Goal: Task Accomplishment & Management: Complete application form

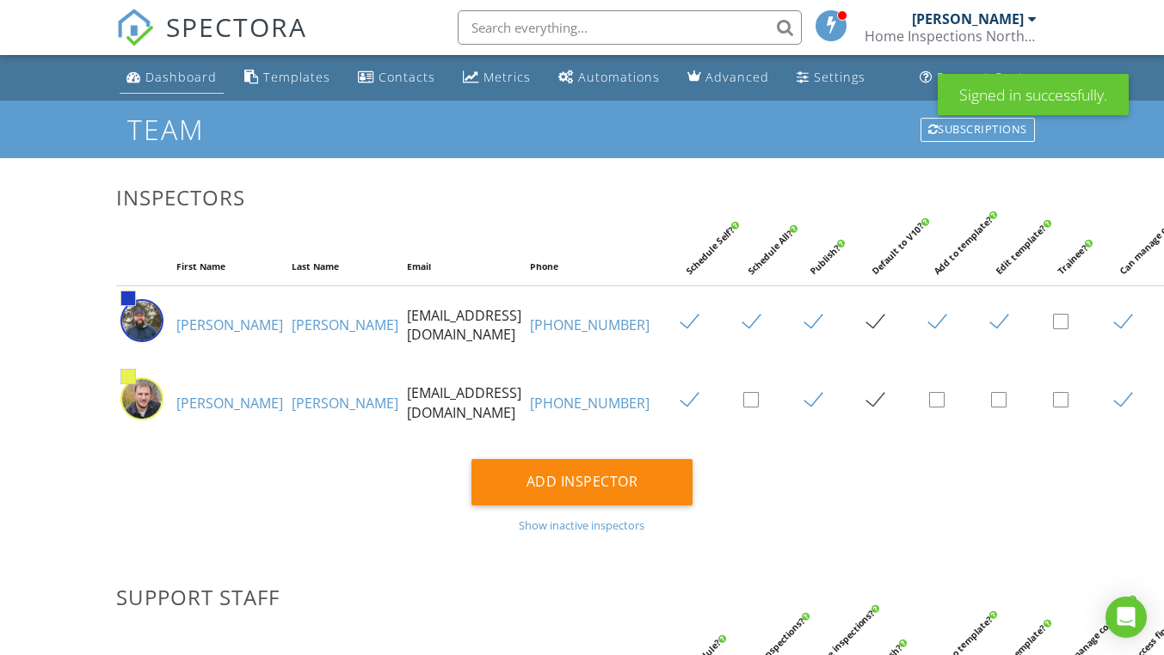
click at [179, 77] on div "Dashboard" at bounding box center [180, 77] width 71 height 16
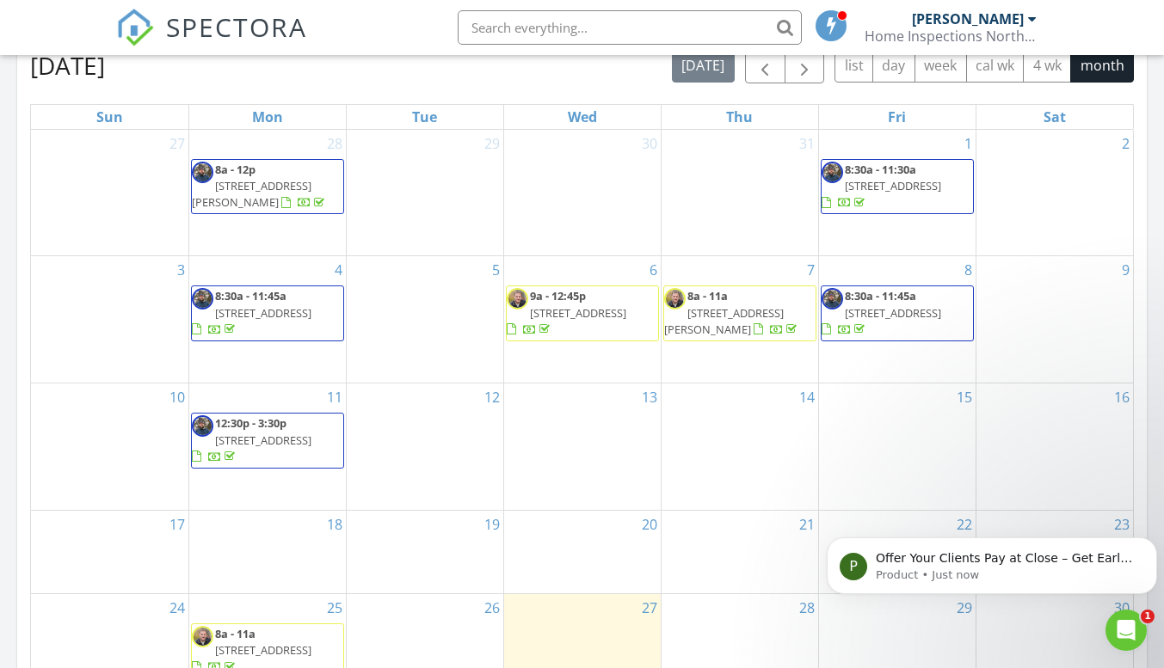
scroll to position [860, 0]
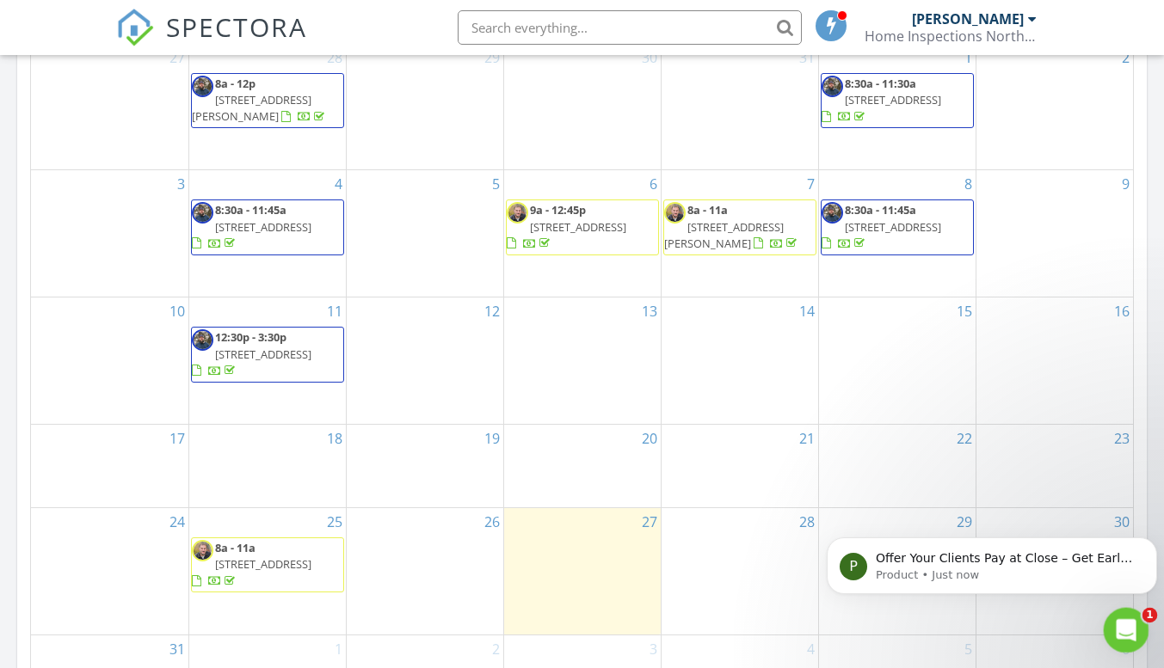
click at [1130, 640] on div "Open Intercom Messenger" at bounding box center [1123, 628] width 57 height 57
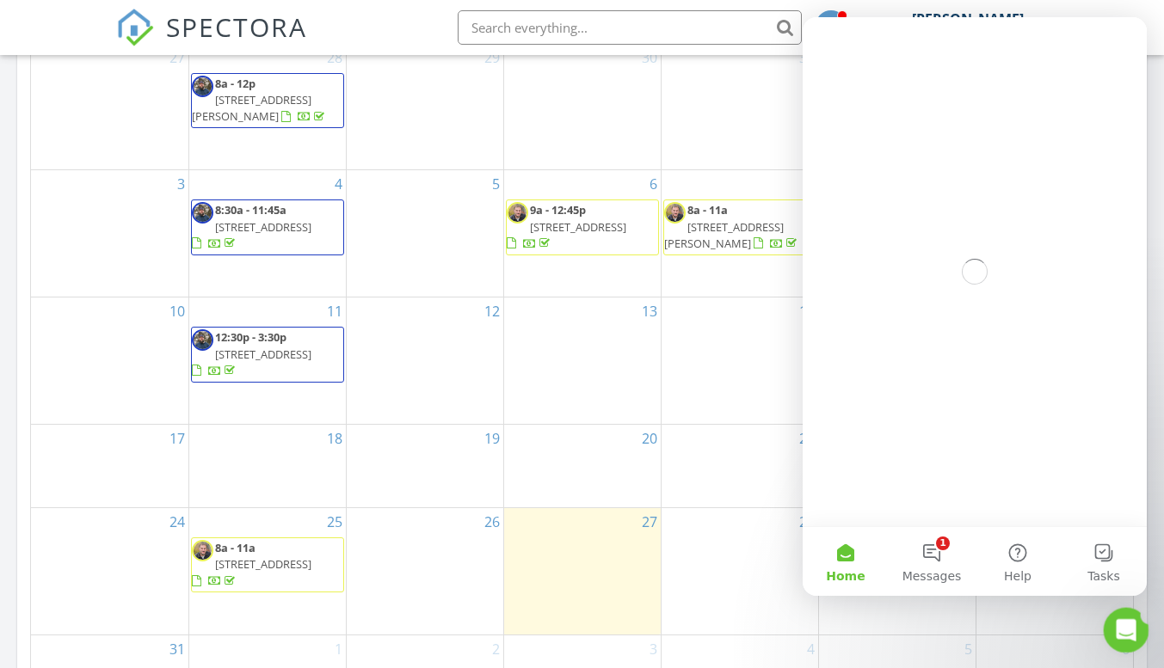
scroll to position [0, 0]
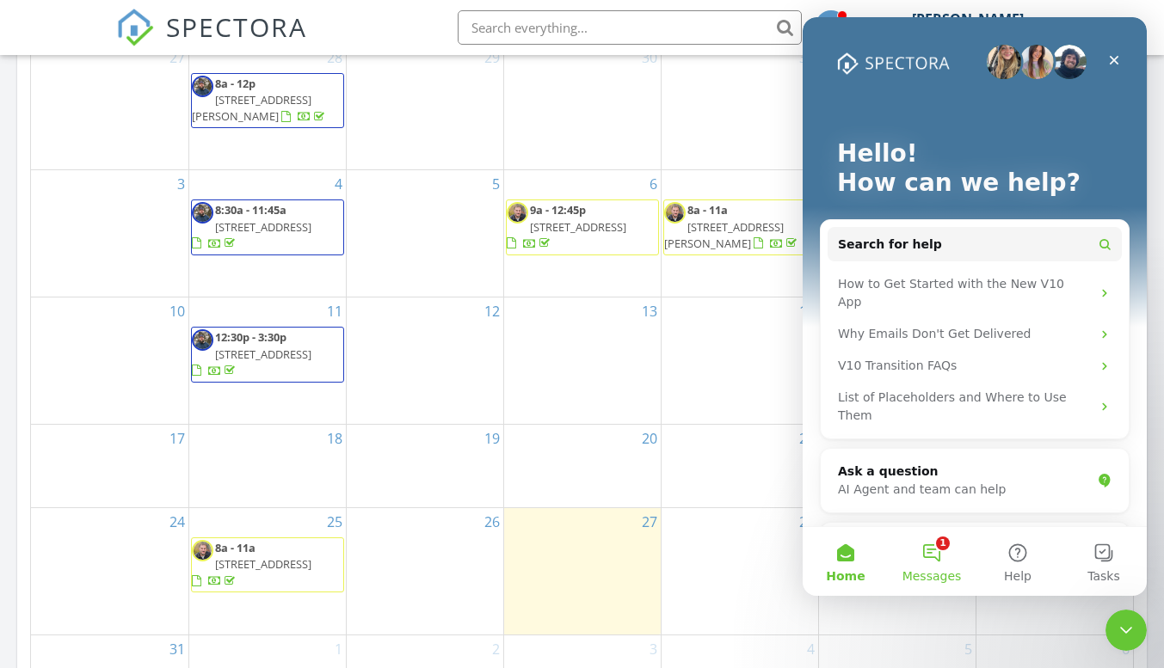
click at [937, 557] on button "1 Messages" at bounding box center [932, 561] width 86 height 69
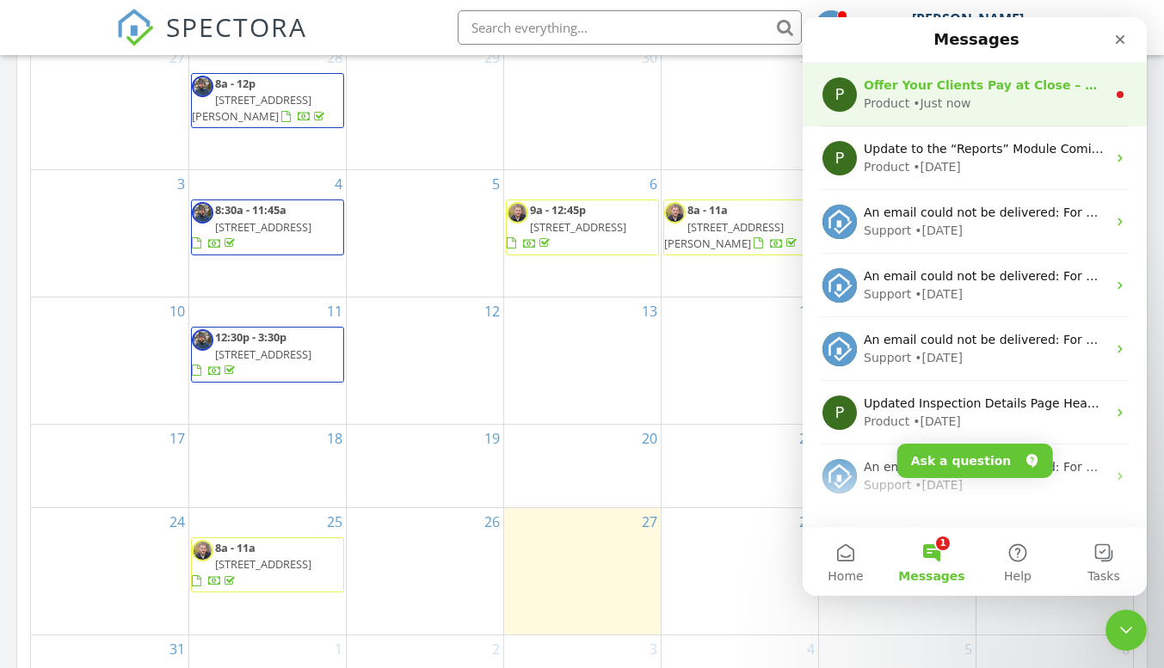
click at [968, 94] on div "Offer Your Clients Pay at Close – Get Early Access Pay at Close (PAC) lets your…" at bounding box center [985, 86] width 243 height 18
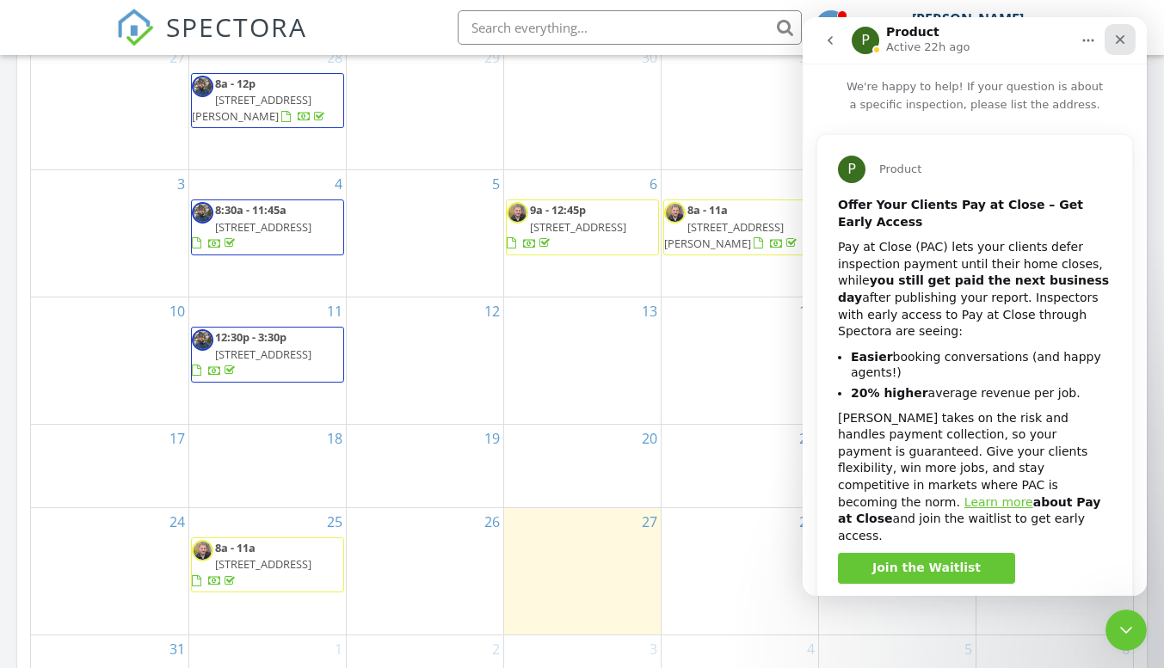
click at [1119, 39] on icon "Close" at bounding box center [1120, 39] width 9 height 9
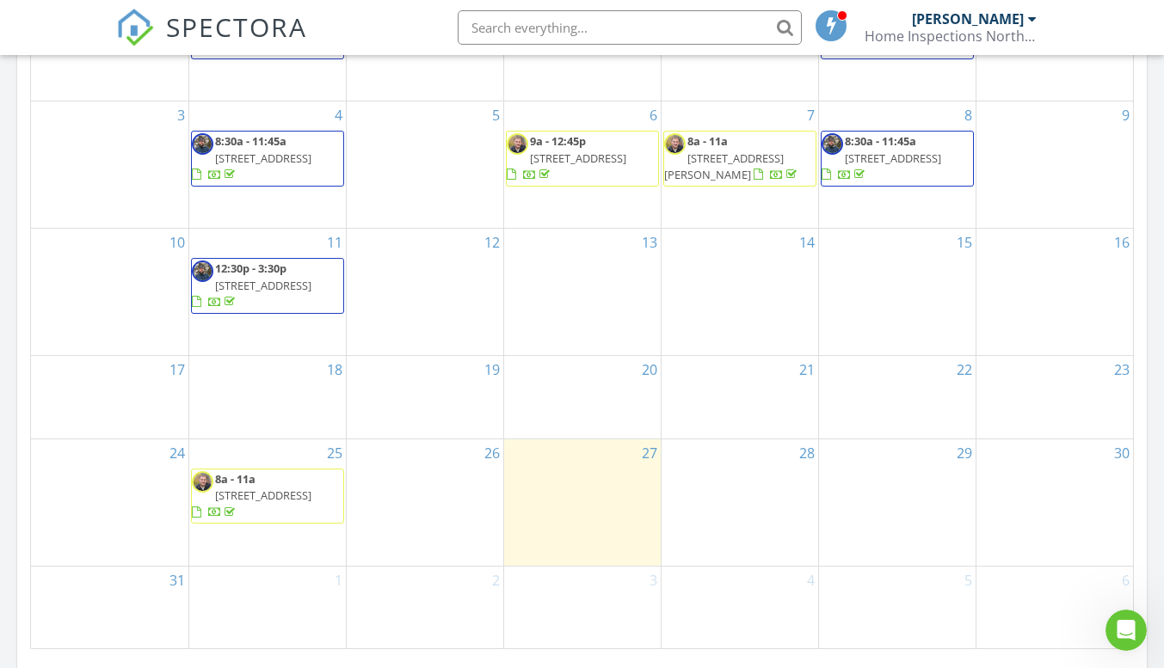
scroll to position [946, 0]
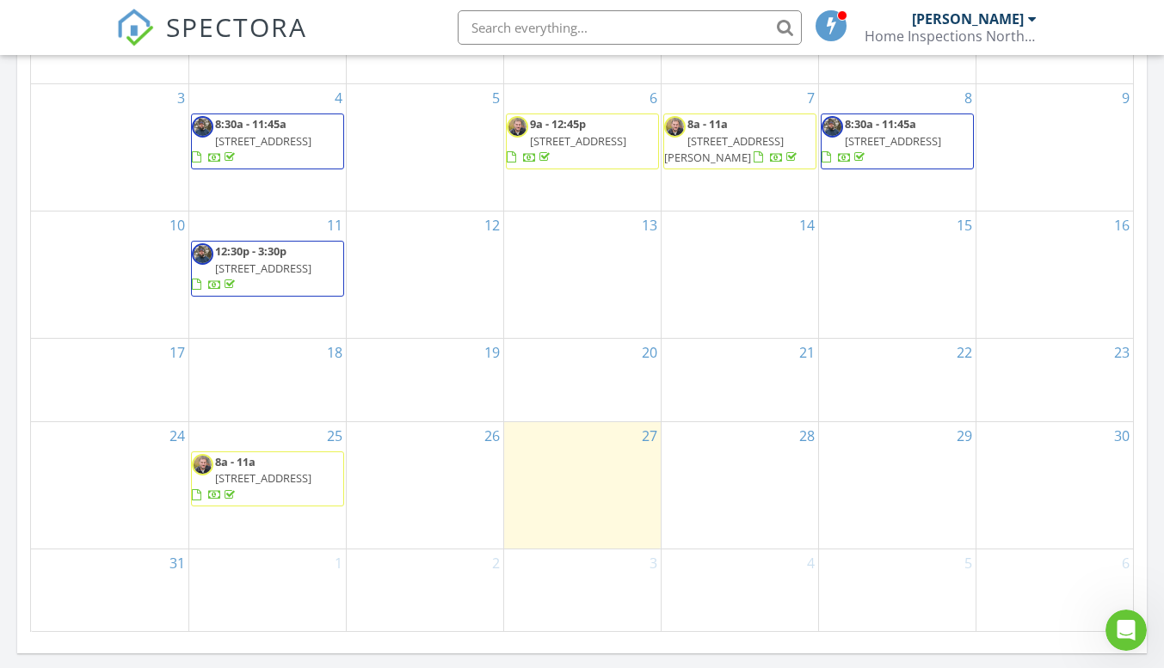
click at [770, 243] on div "14" at bounding box center [739, 275] width 157 height 126
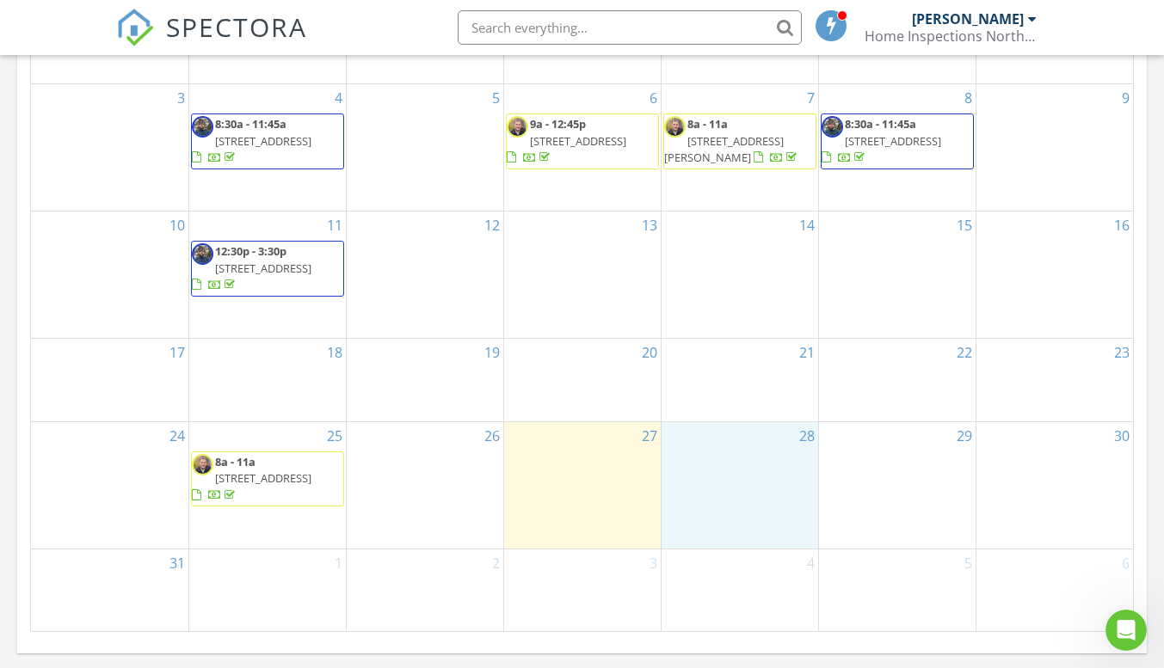
click at [761, 467] on div "28" at bounding box center [739, 485] width 157 height 126
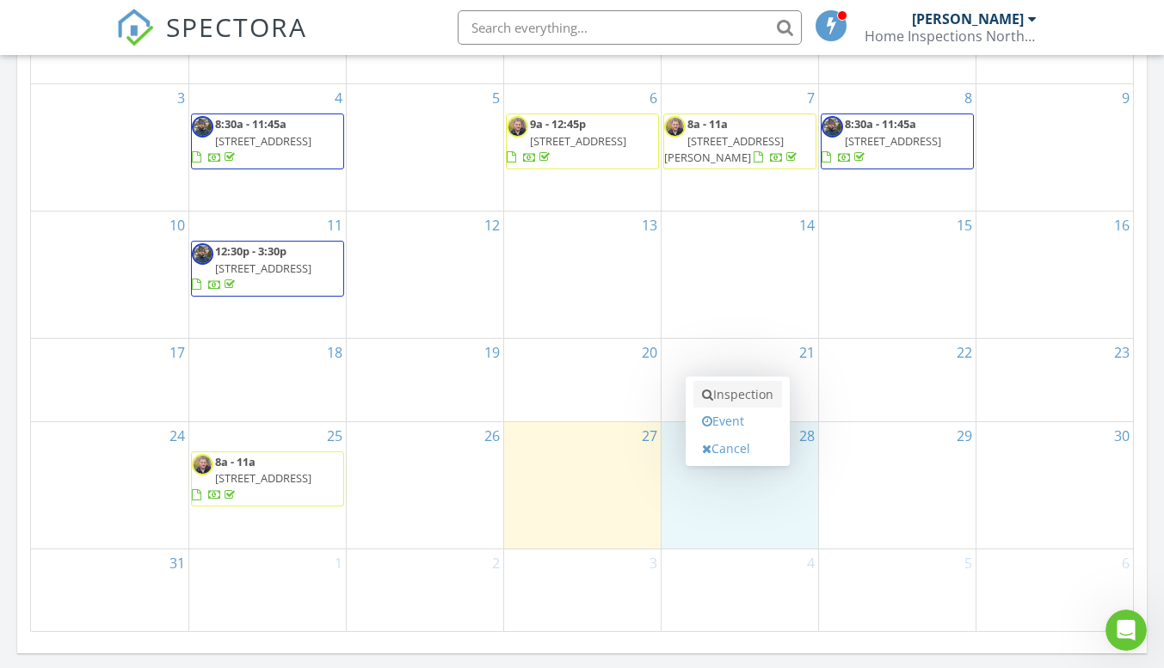
click at [737, 391] on link "Inspection" at bounding box center [737, 395] width 89 height 28
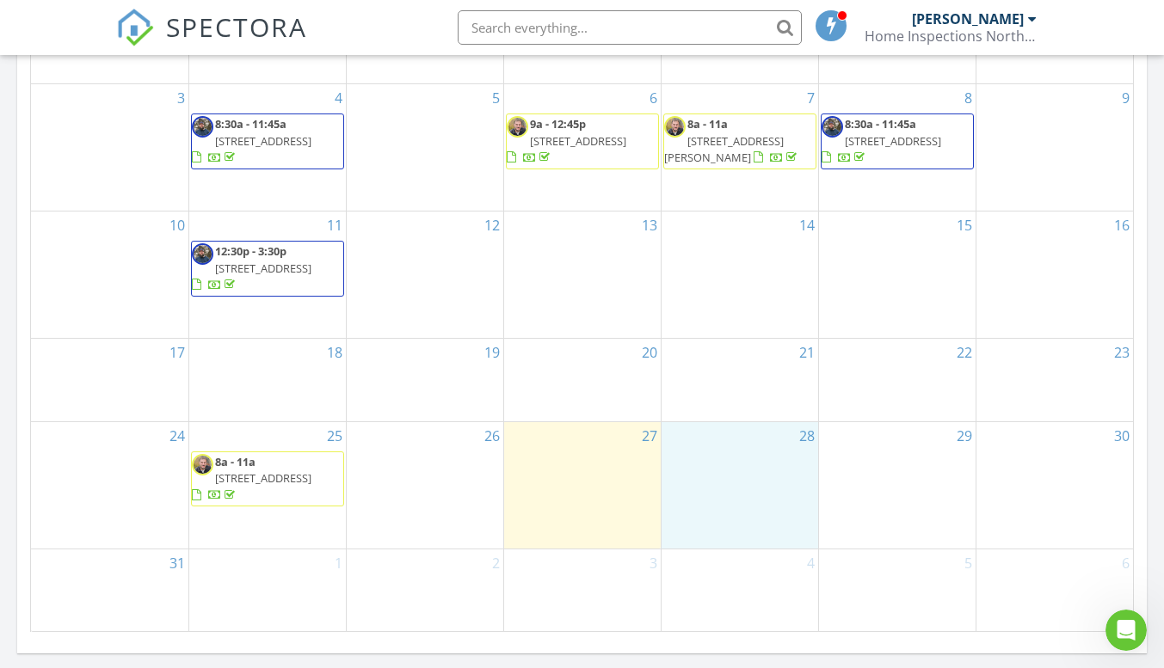
click at [735, 481] on div "28" at bounding box center [739, 485] width 157 height 126
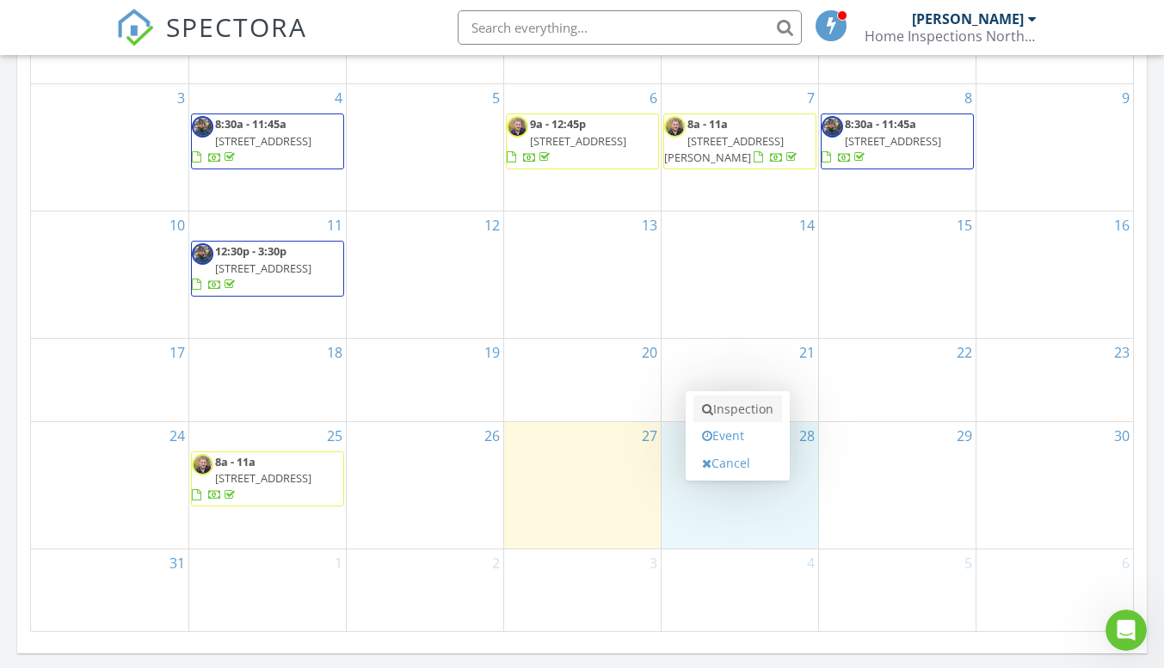
click at [732, 409] on link "Inspection" at bounding box center [737, 410] width 89 height 28
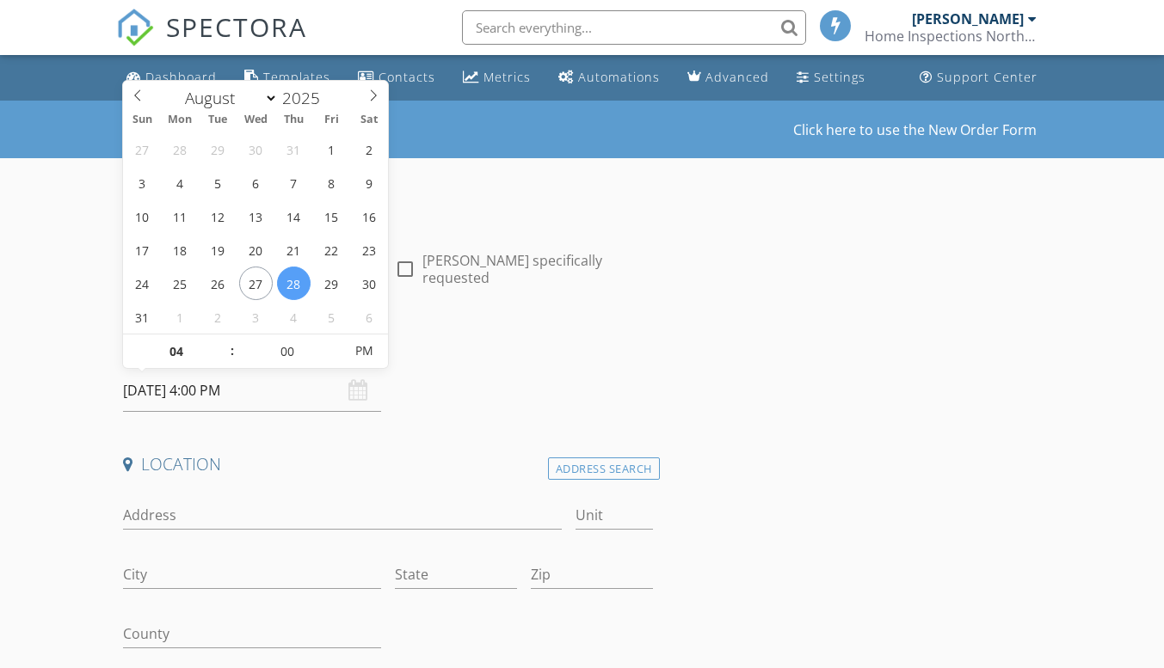
select select "7"
click at [224, 354] on span at bounding box center [223, 360] width 12 height 17
click at [239, 520] on input "Address" at bounding box center [342, 515] width 439 height 28
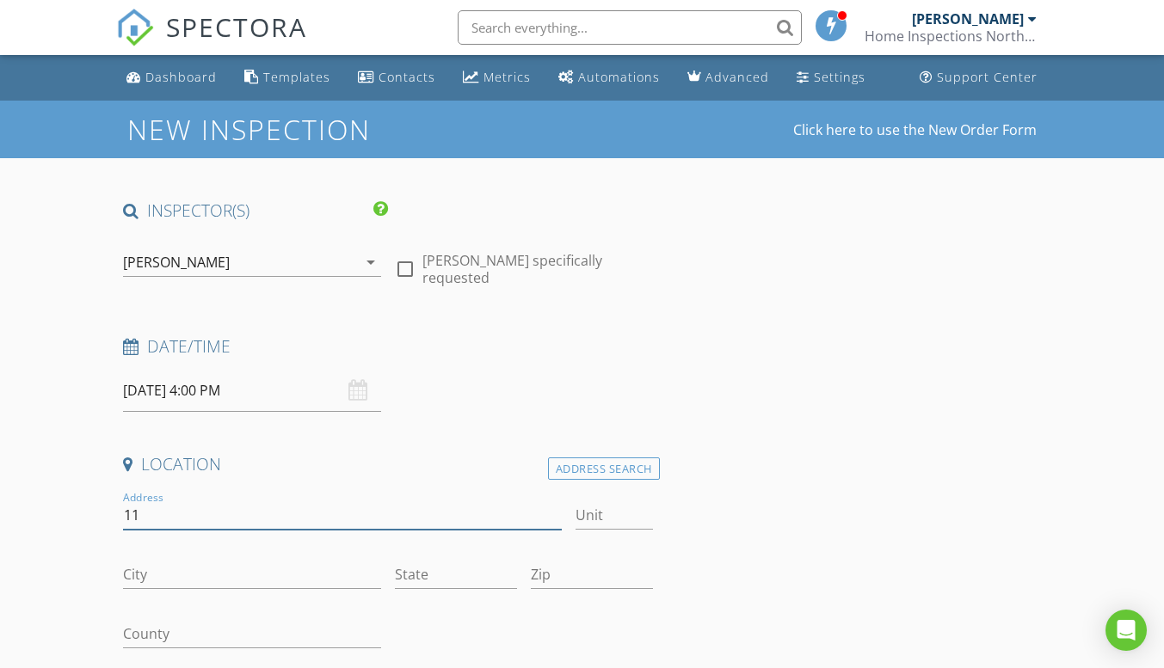
type input "1"
click at [646, 468] on div "Address Search" at bounding box center [604, 469] width 112 height 23
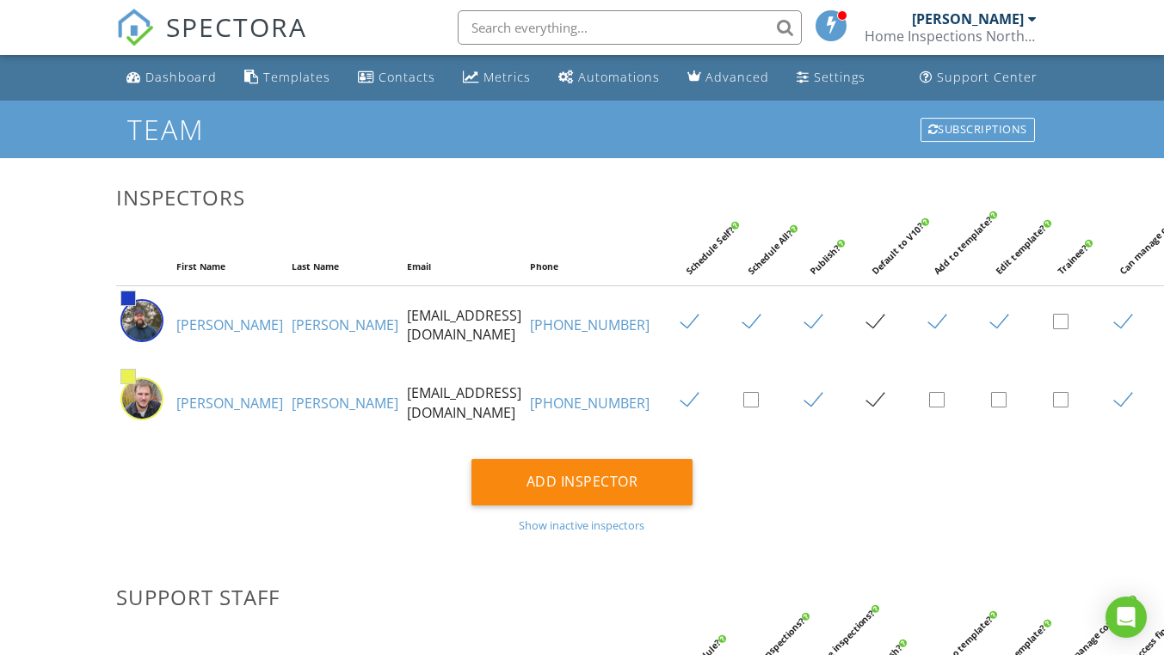
click at [204, 75] on div "Dashboard" at bounding box center [180, 77] width 71 height 16
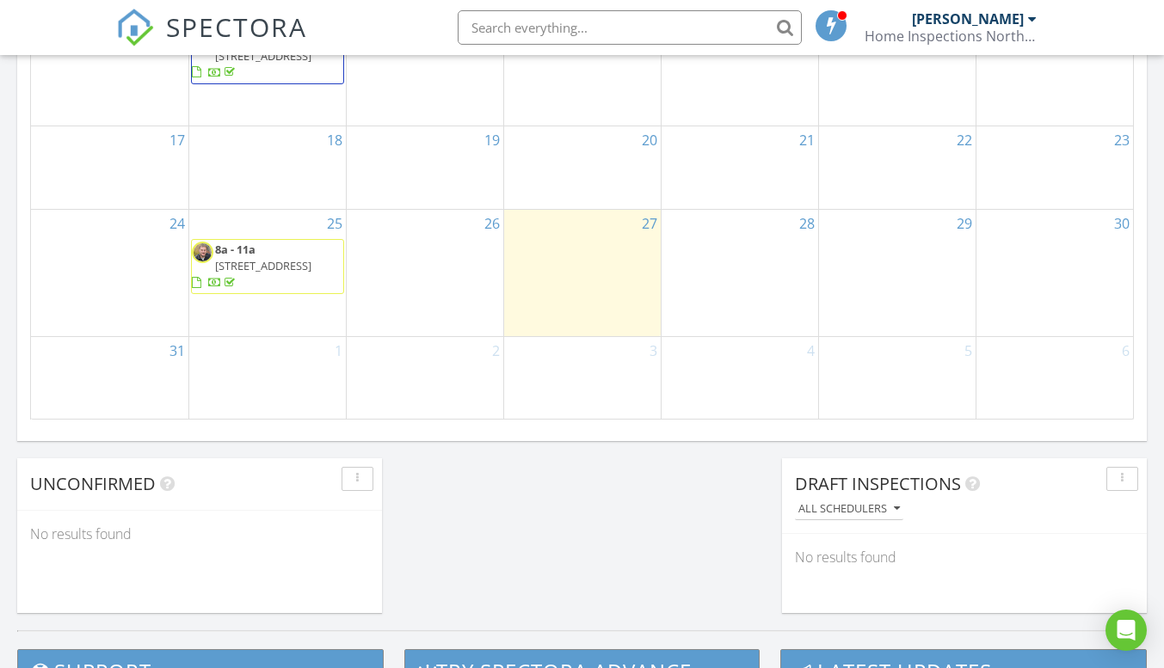
scroll to position [1204, 0]
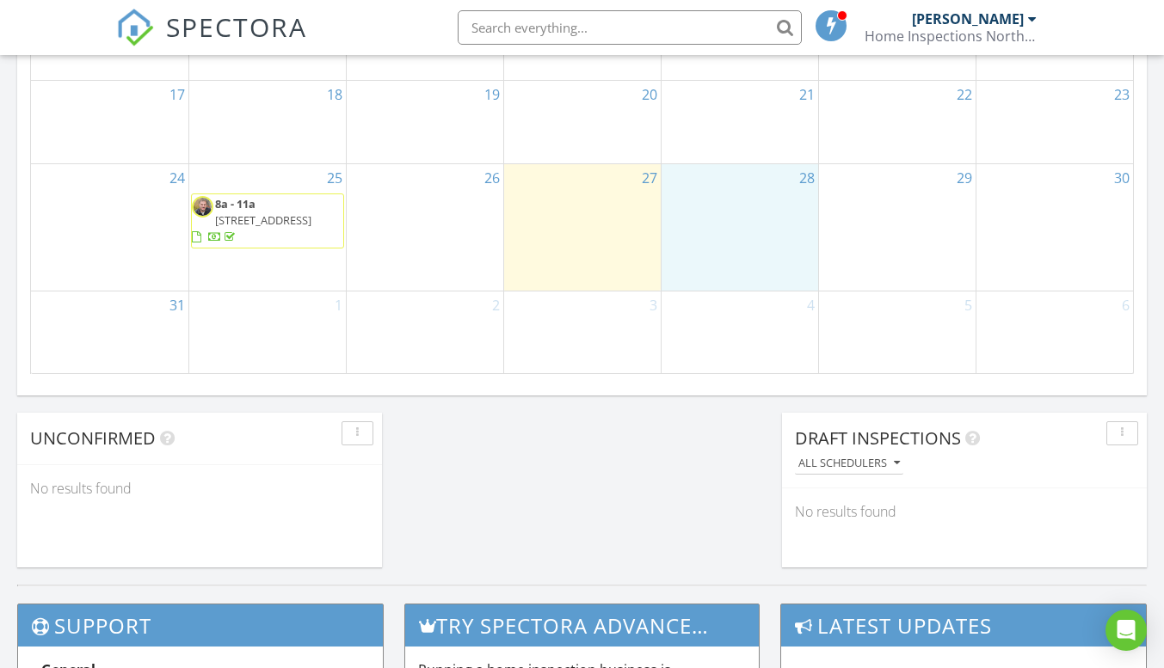
click at [723, 220] on div "28" at bounding box center [739, 227] width 157 height 126
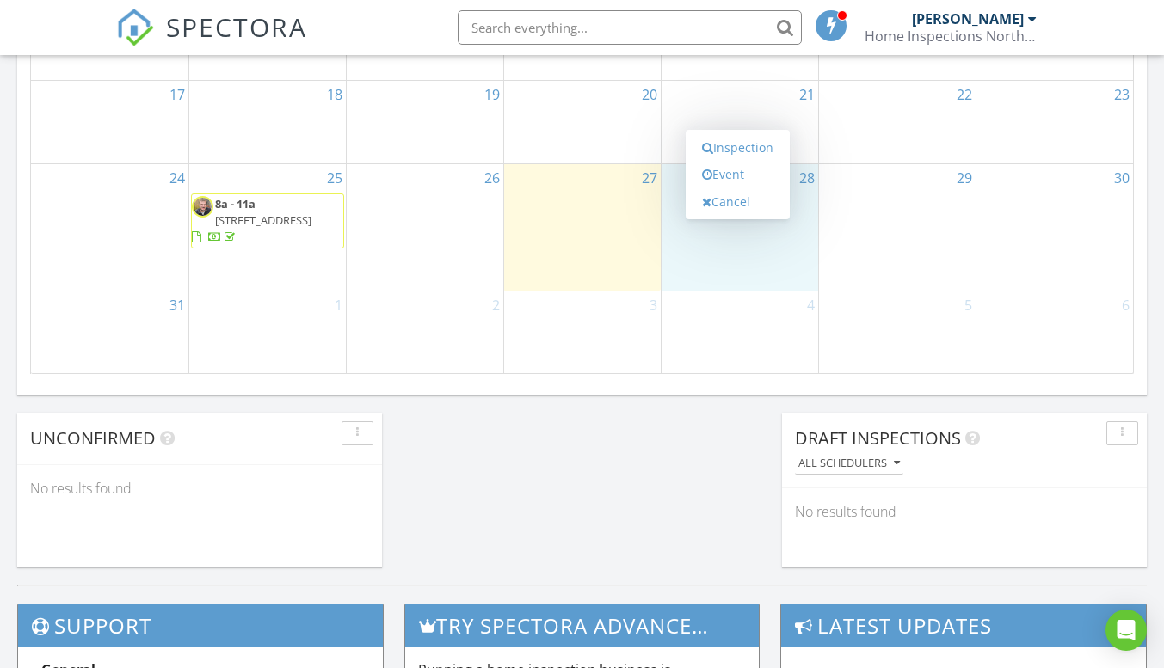
scroll to position [9, 9]
click at [724, 147] on link "Inspection" at bounding box center [737, 148] width 89 height 28
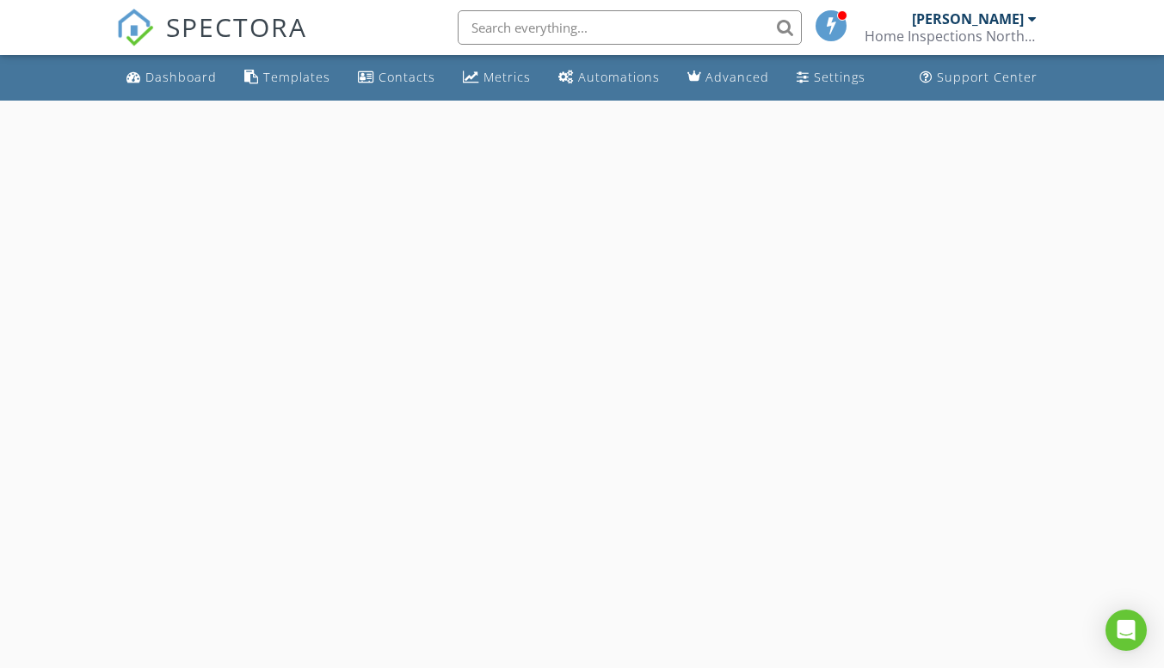
select select "7"
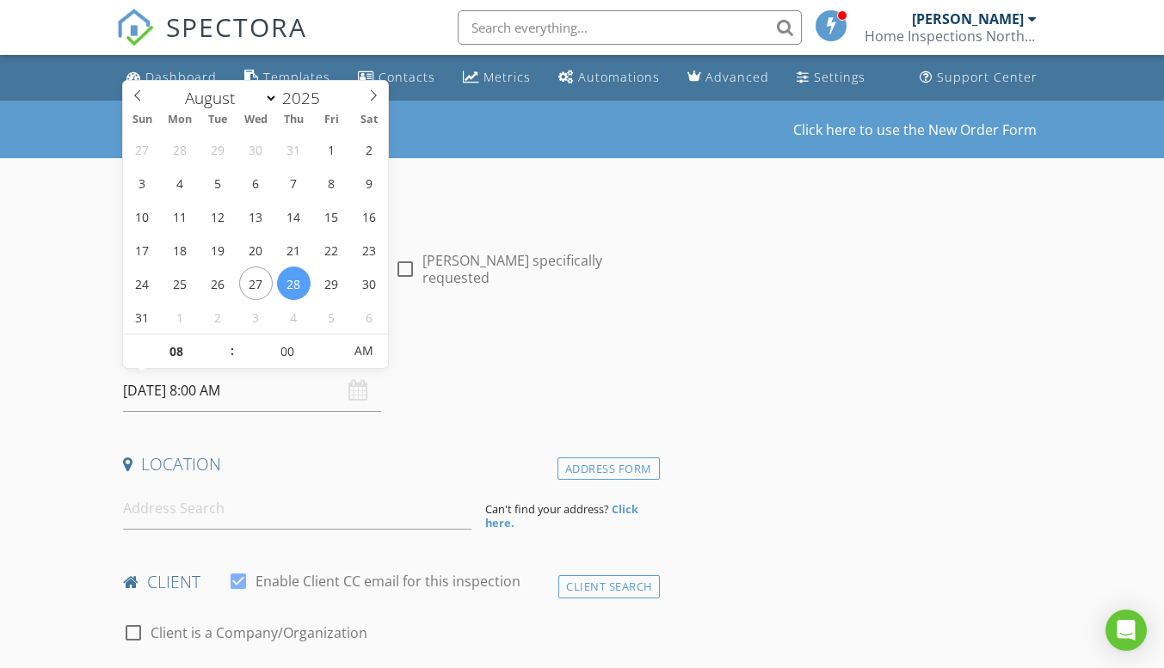
click at [255, 395] on input "08/28/2025 8:00 AM" at bounding box center [252, 391] width 258 height 42
type input "08/28/2025 8:00 PM"
click at [370, 353] on span "PM" at bounding box center [364, 351] width 47 height 34
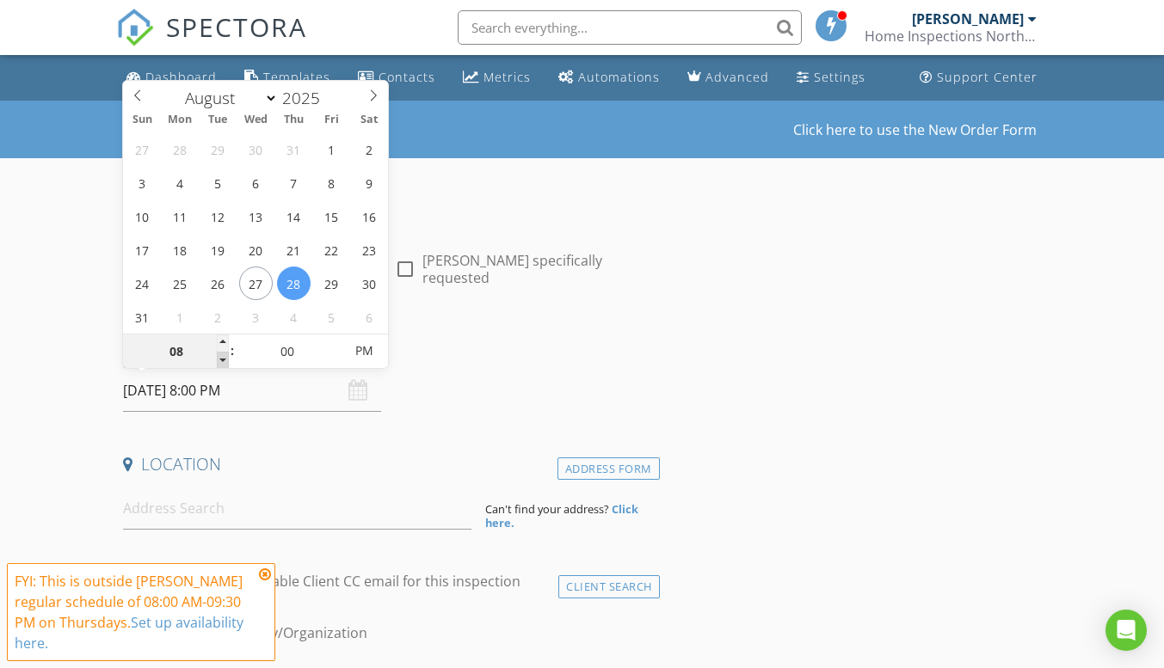
type input "07"
type input "08/28/2025 7:00 PM"
click at [227, 361] on span at bounding box center [223, 360] width 12 height 17
type input "06"
type input "08/28/2025 6:00 PM"
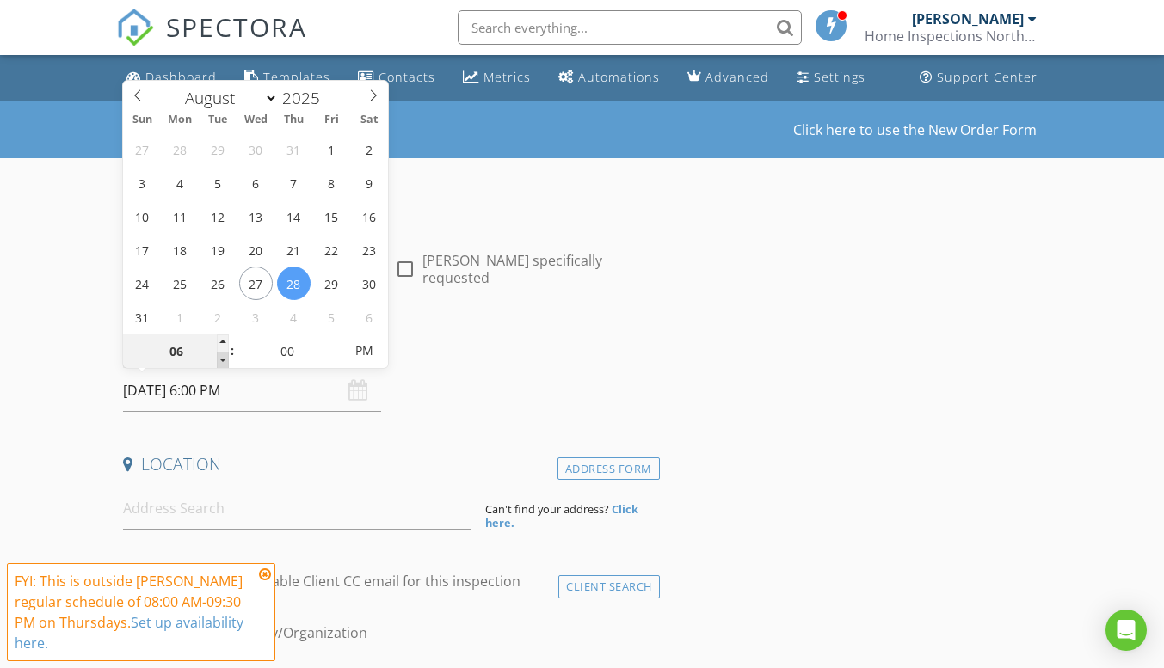
click at [227, 361] on span at bounding box center [223, 360] width 12 height 17
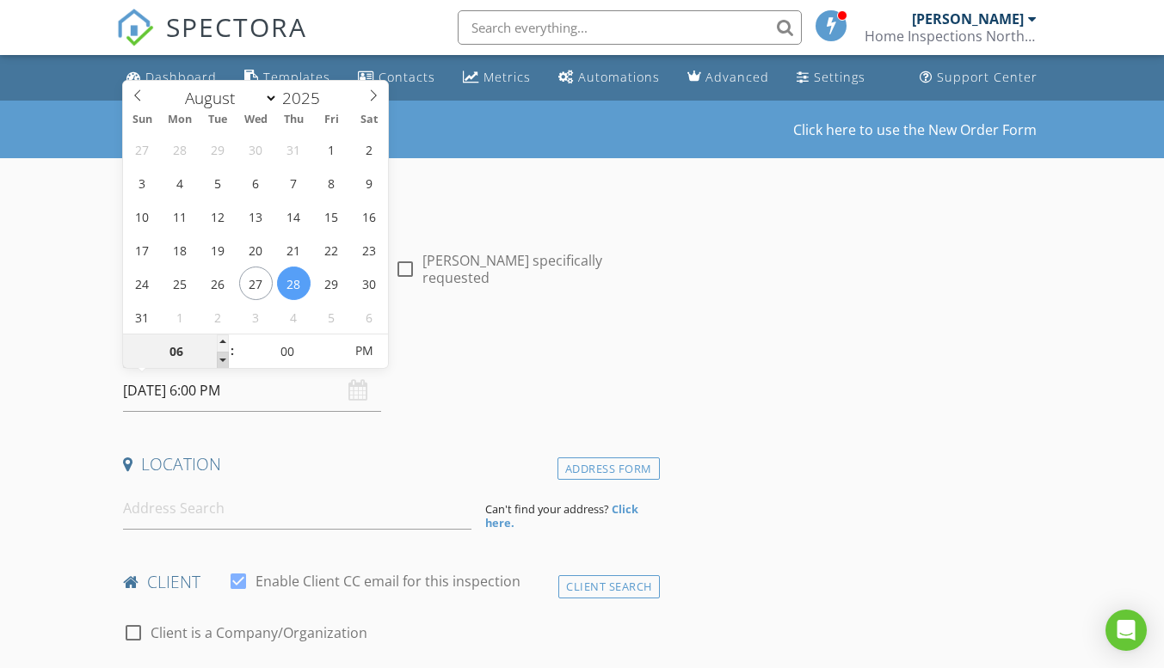
type input "05"
type input "[DATE] 5:00 PM"
click at [227, 361] on span at bounding box center [223, 360] width 12 height 17
type input "04"
type input "[DATE] 4:00 PM"
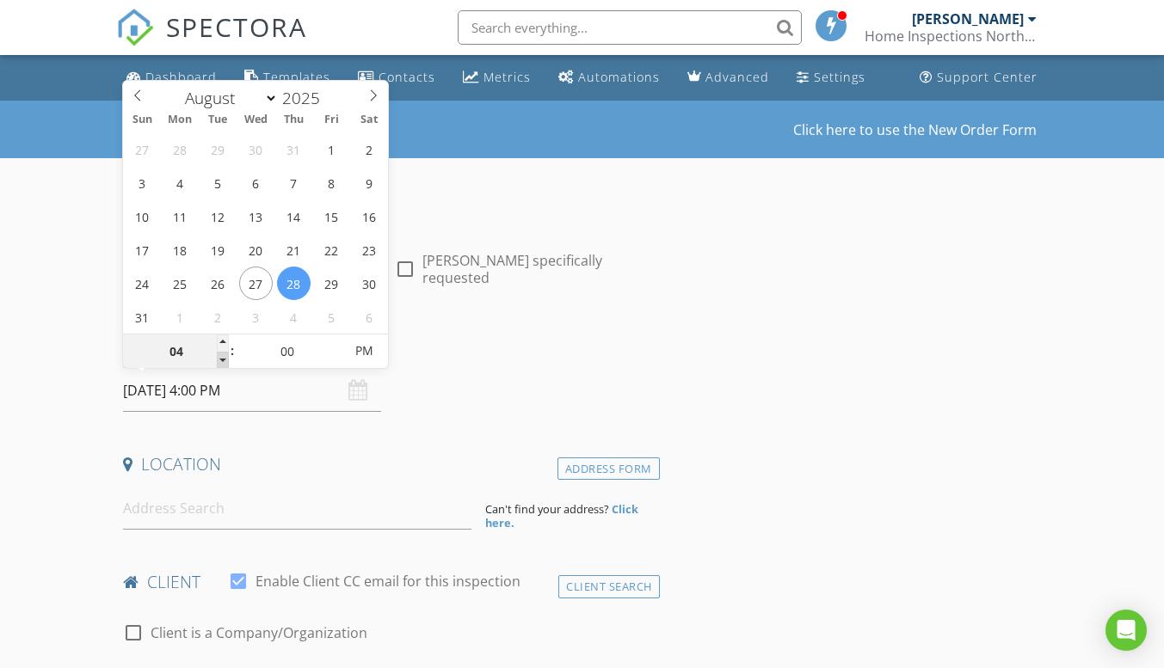
click at [227, 361] on span at bounding box center [223, 360] width 12 height 17
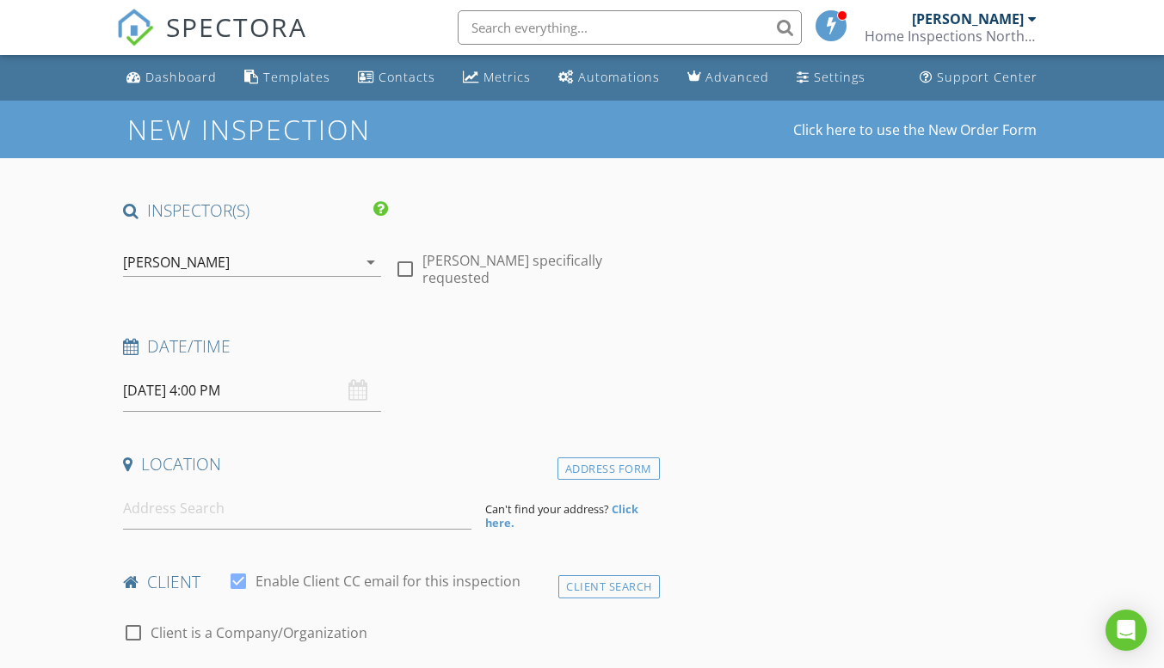
click at [543, 369] on div "Date/Time" at bounding box center [387, 352] width 543 height 34
click at [162, 511] on input at bounding box center [297, 509] width 348 height 42
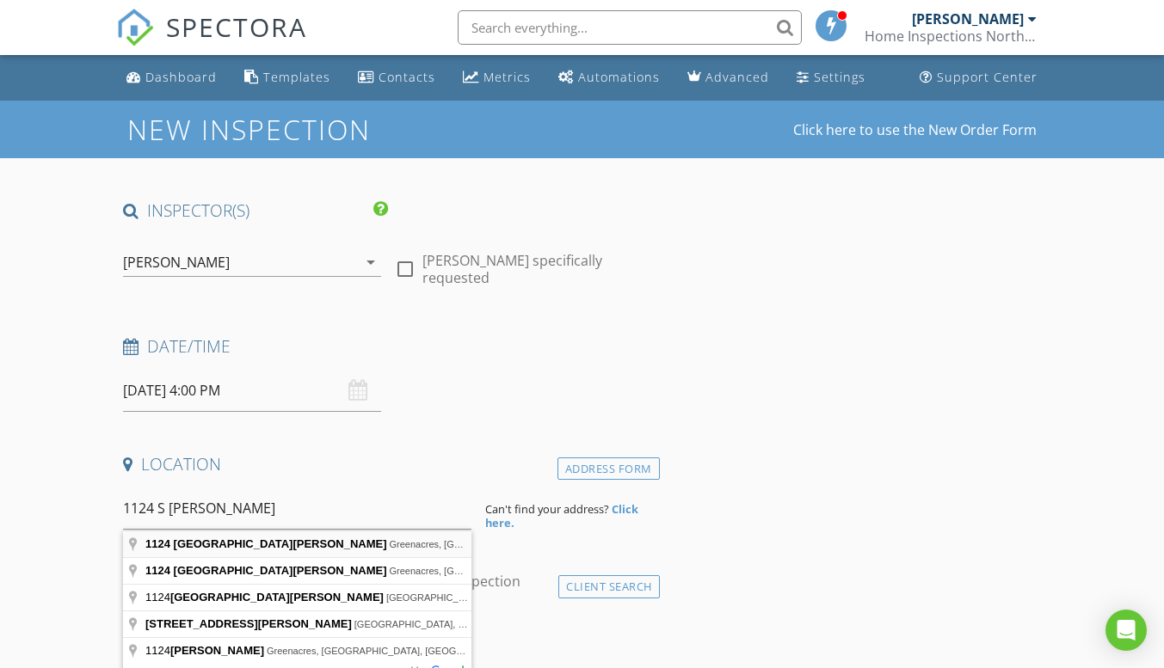
type input "1124 South Moen Road, Greenacres, WA, USA"
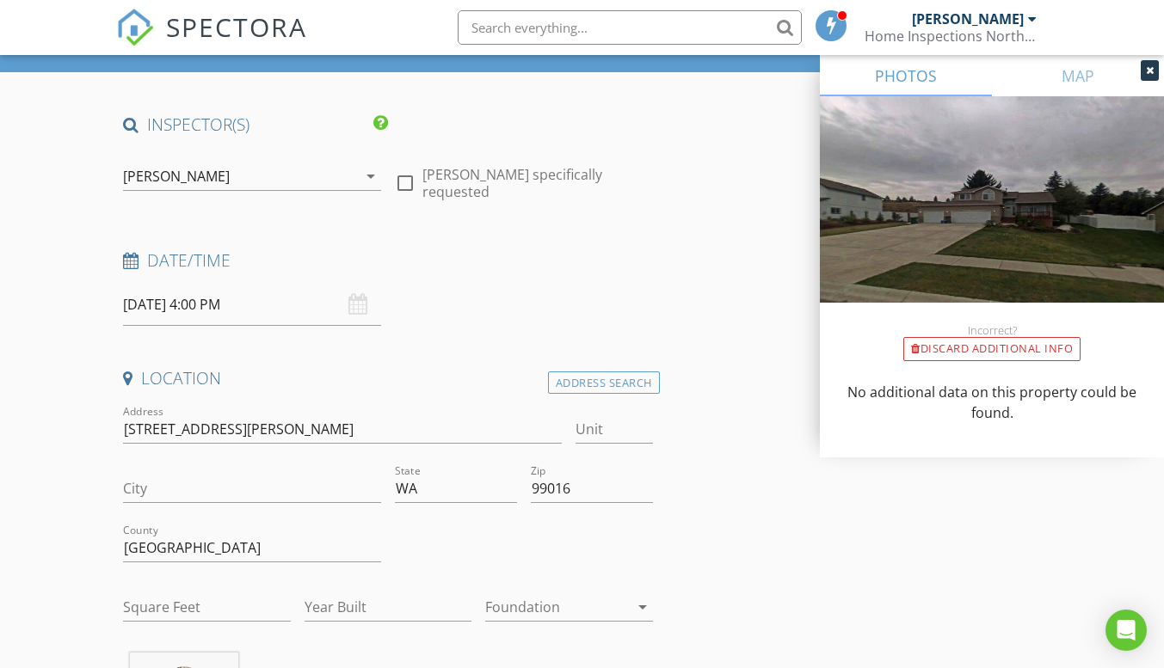
scroll to position [172, 0]
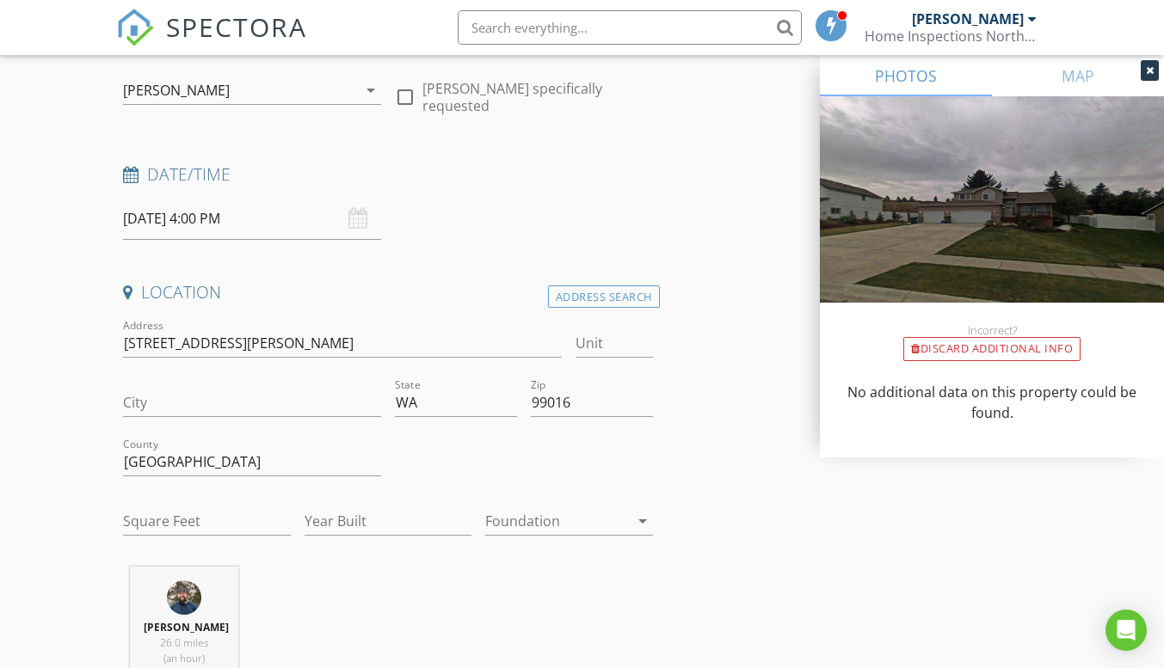
click at [646, 520] on icon "arrow_drop_down" at bounding box center [642, 521] width 21 height 21
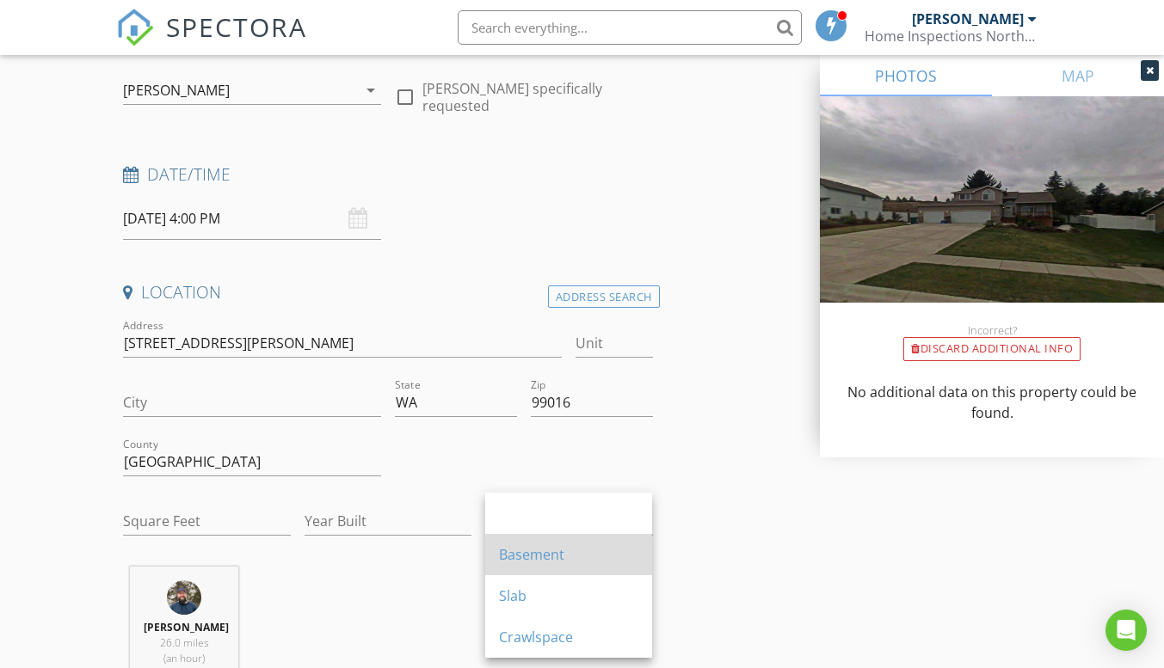
click at [566, 544] on div "Basement" at bounding box center [568, 554] width 139 height 41
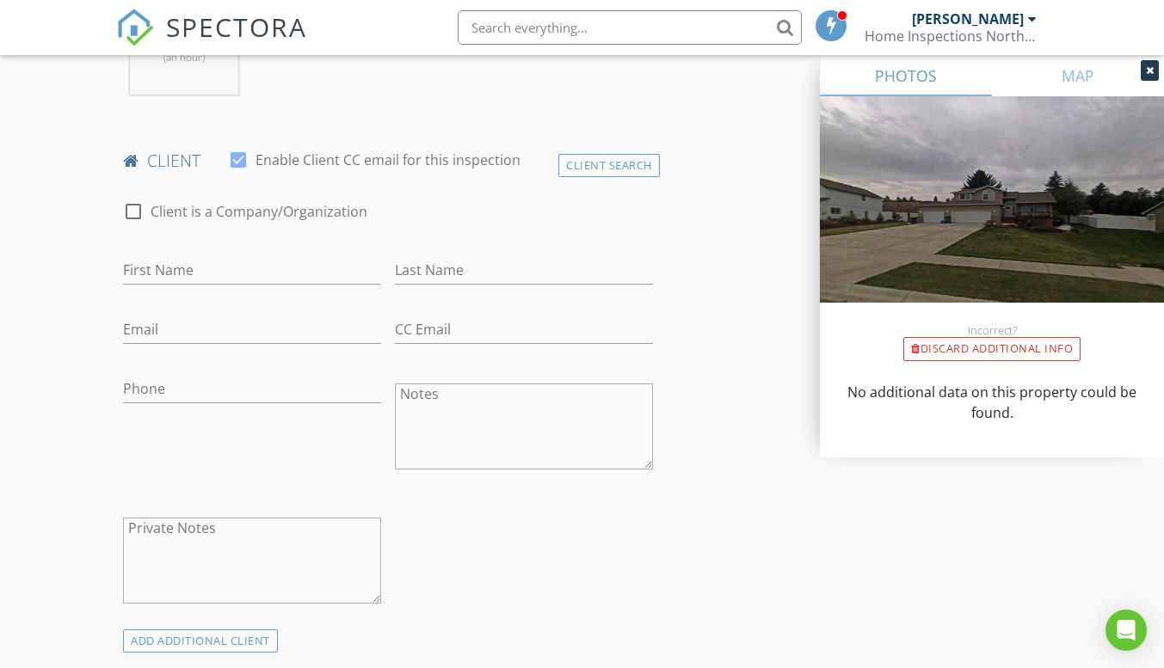
scroll to position [774, 0]
click at [176, 265] on input "First Name" at bounding box center [252, 269] width 258 height 28
type input "[PERSON_NAME]"
click at [444, 262] on input "Last Name" at bounding box center [524, 269] width 258 height 28
click at [116, 329] on div "Email" at bounding box center [252, 330] width 272 height 59
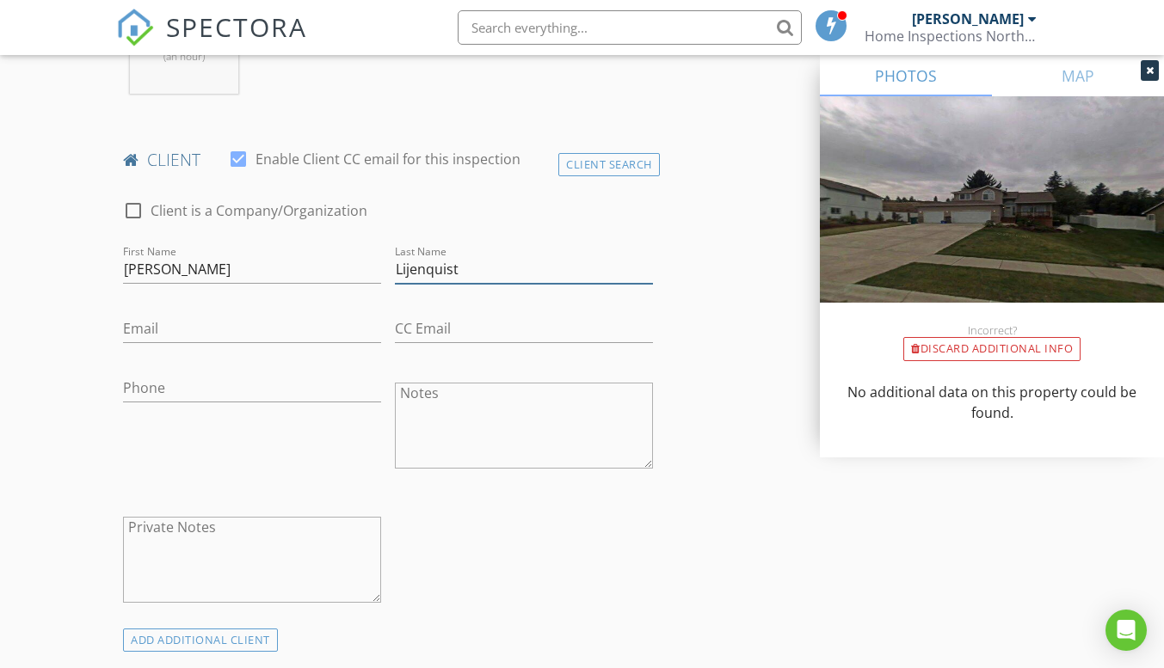
click at [405, 268] on input "Lijenquist" at bounding box center [524, 269] width 258 height 28
type input "[PERSON_NAME]"
click at [162, 330] on input "Email" at bounding box center [252, 329] width 258 height 28
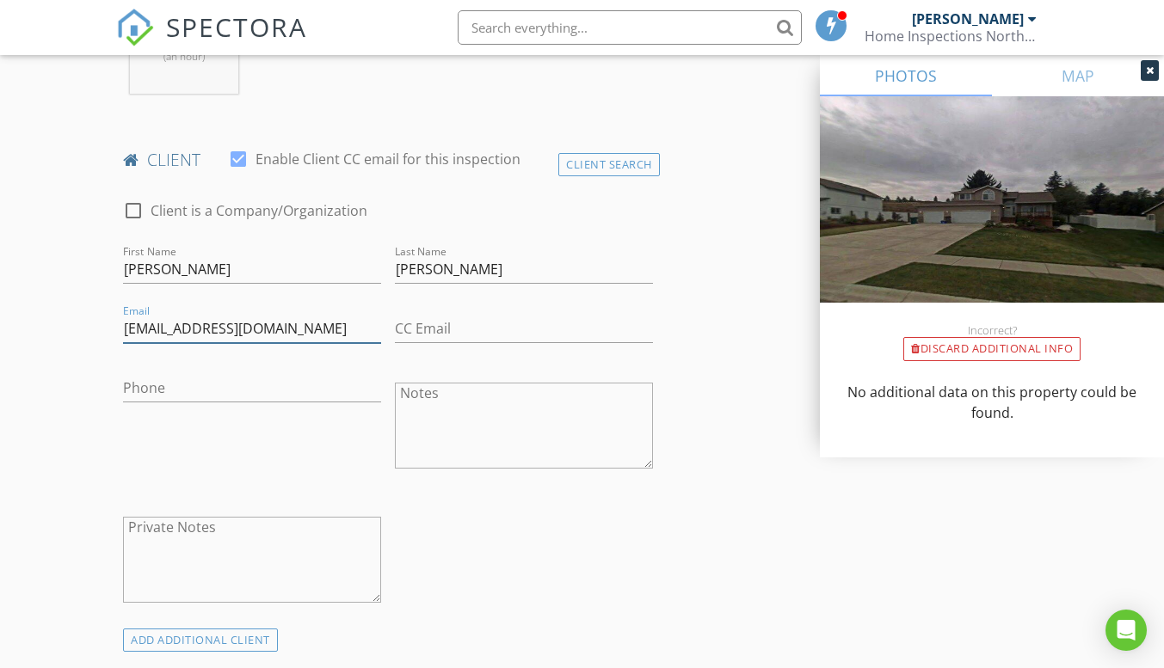
type input "[EMAIL_ADDRESS][DOMAIN_NAME]"
click at [192, 391] on input "Phone" at bounding box center [252, 388] width 258 height 28
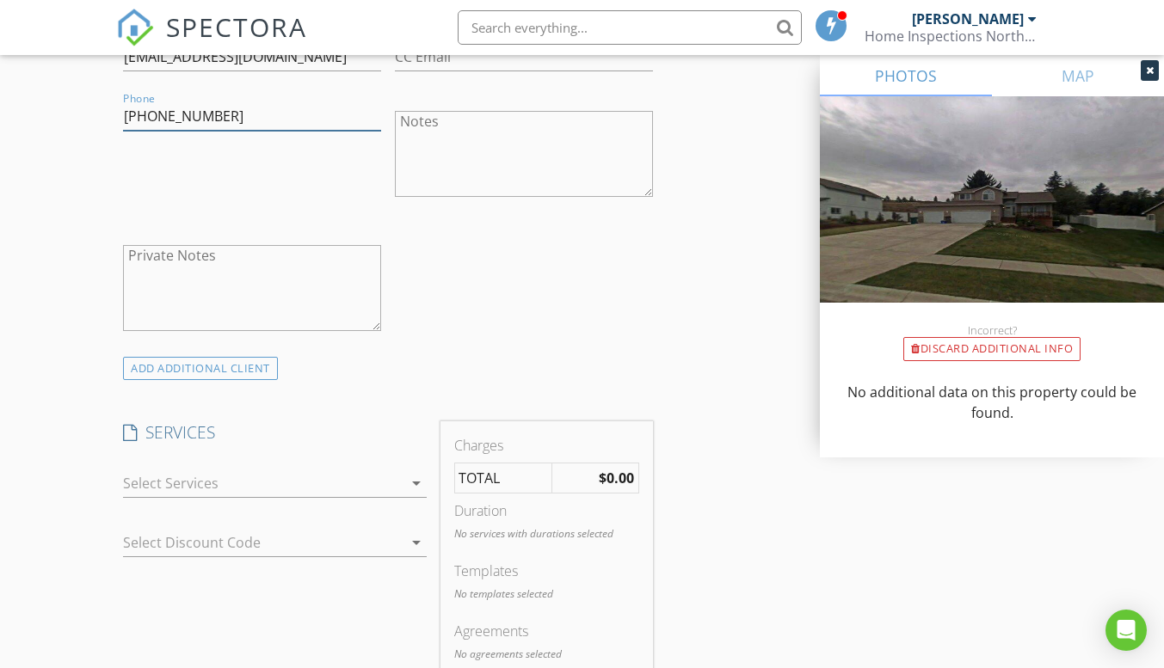
scroll to position [1118, 0]
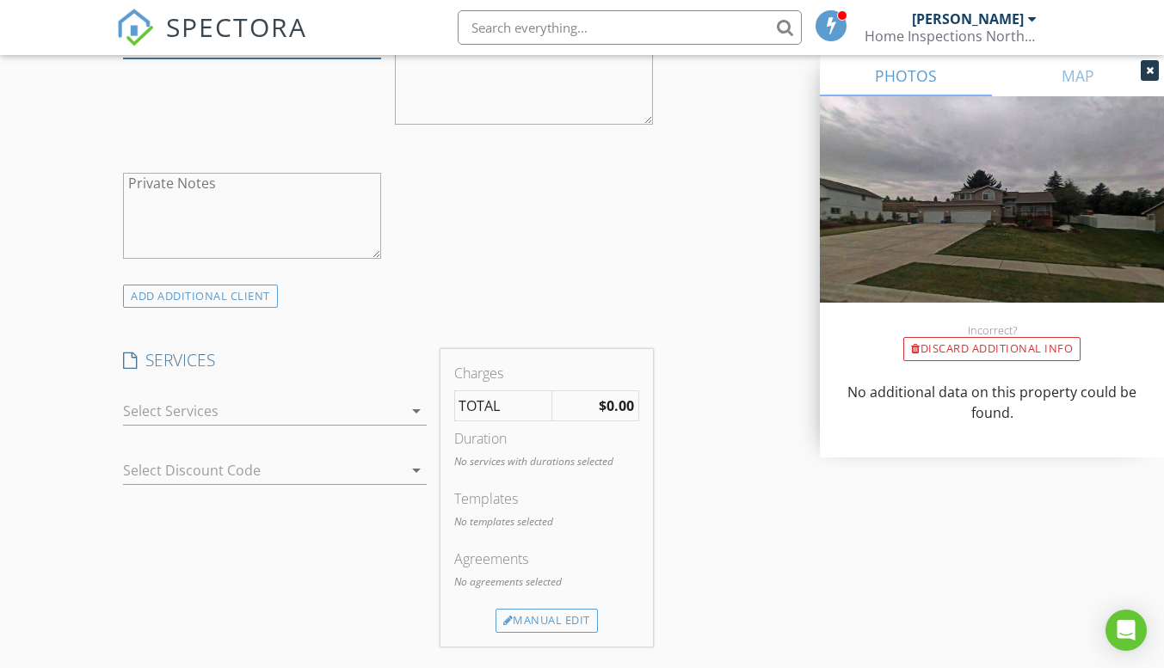
type input "[PHONE_NUMBER]"
click at [416, 414] on icon "arrow_drop_down" at bounding box center [416, 411] width 21 height 21
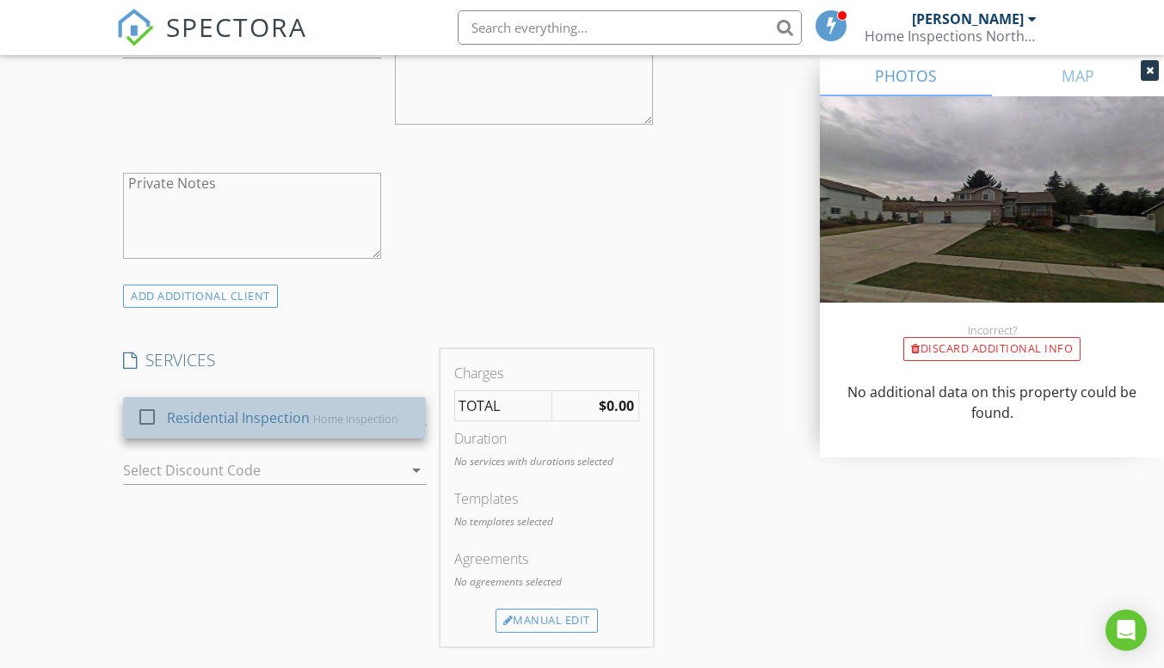
click at [366, 415] on div "Home Inspection" at bounding box center [355, 419] width 85 height 14
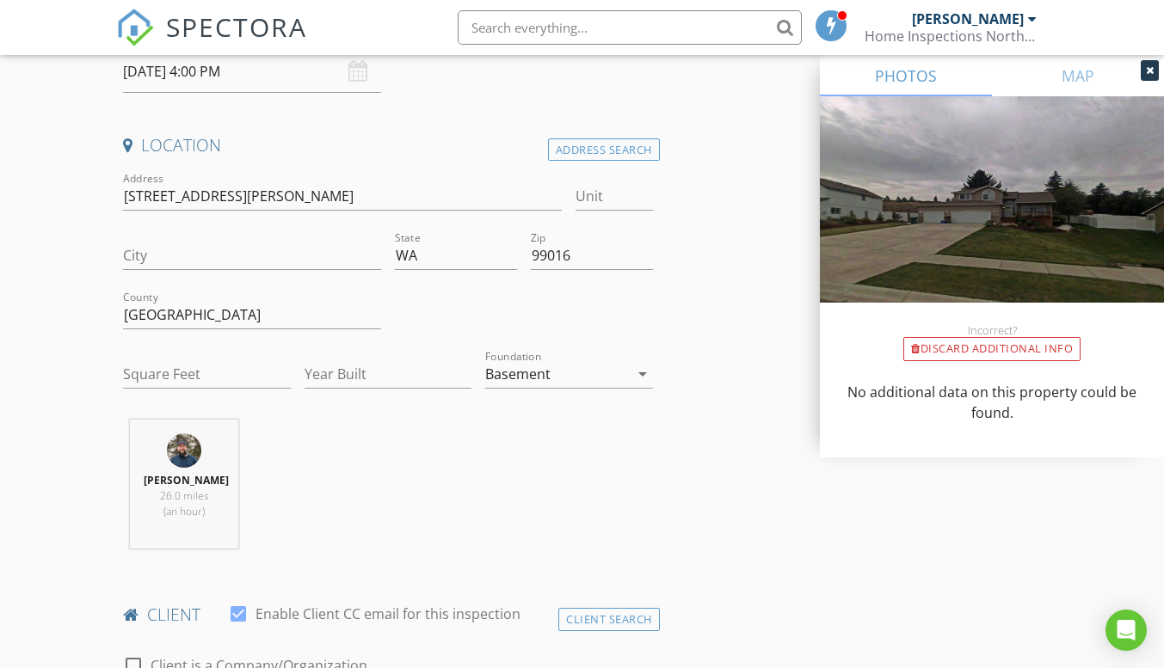
scroll to position [344, 0]
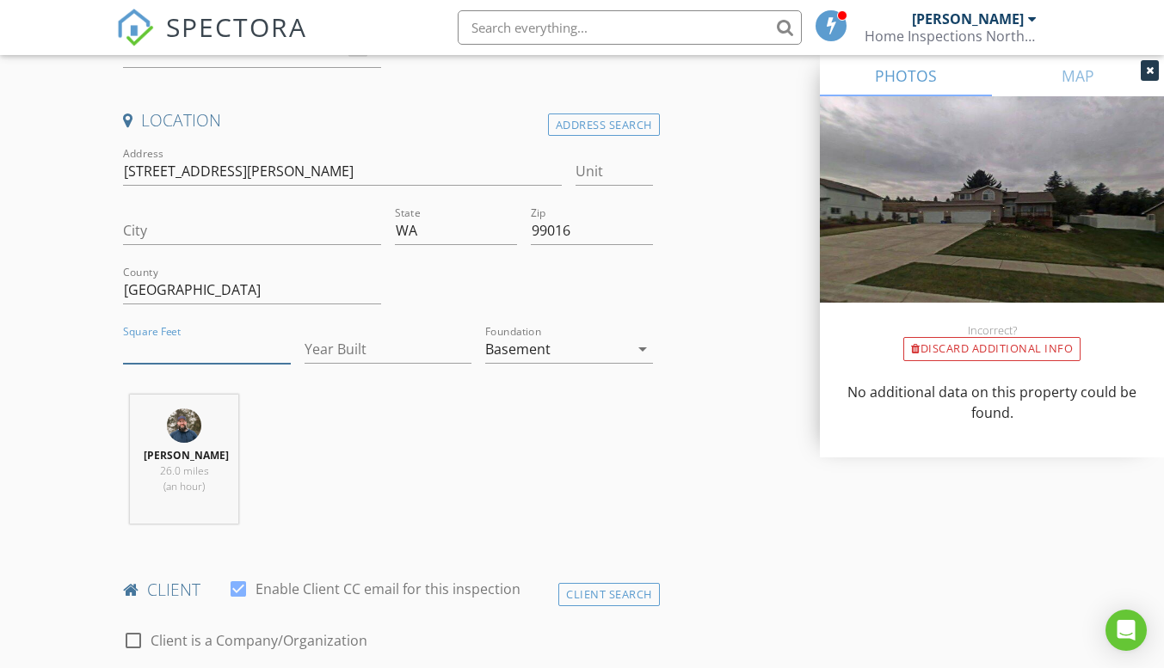
click at [163, 345] on input "Square Feet" at bounding box center [206, 349] width 167 height 28
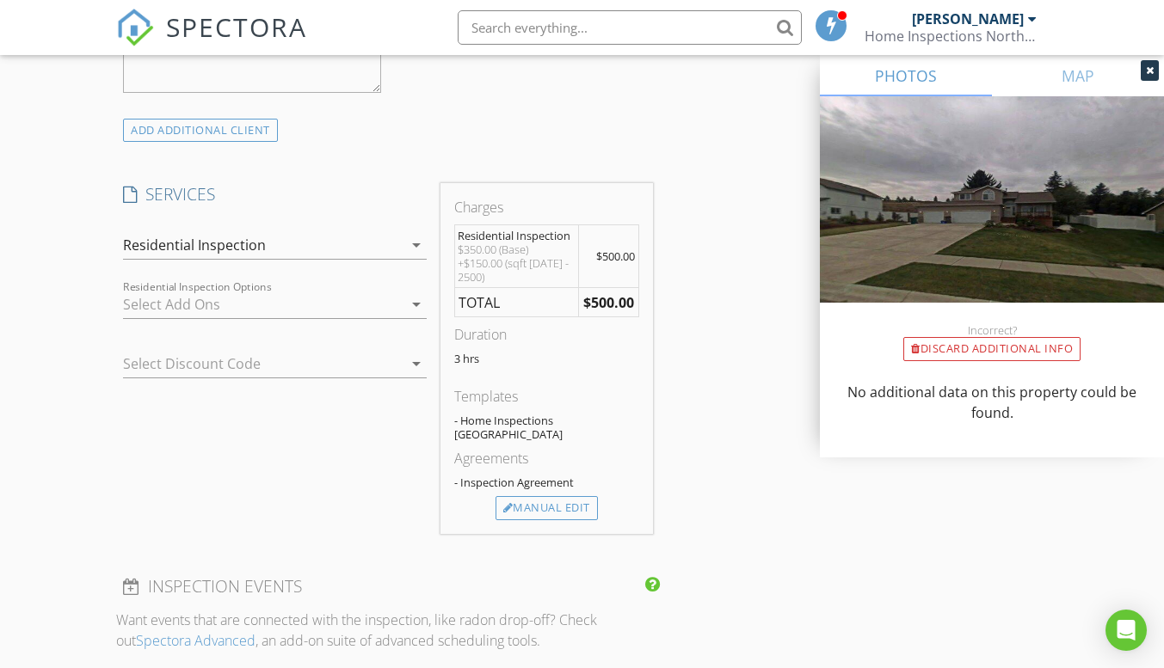
scroll to position [1290, 0]
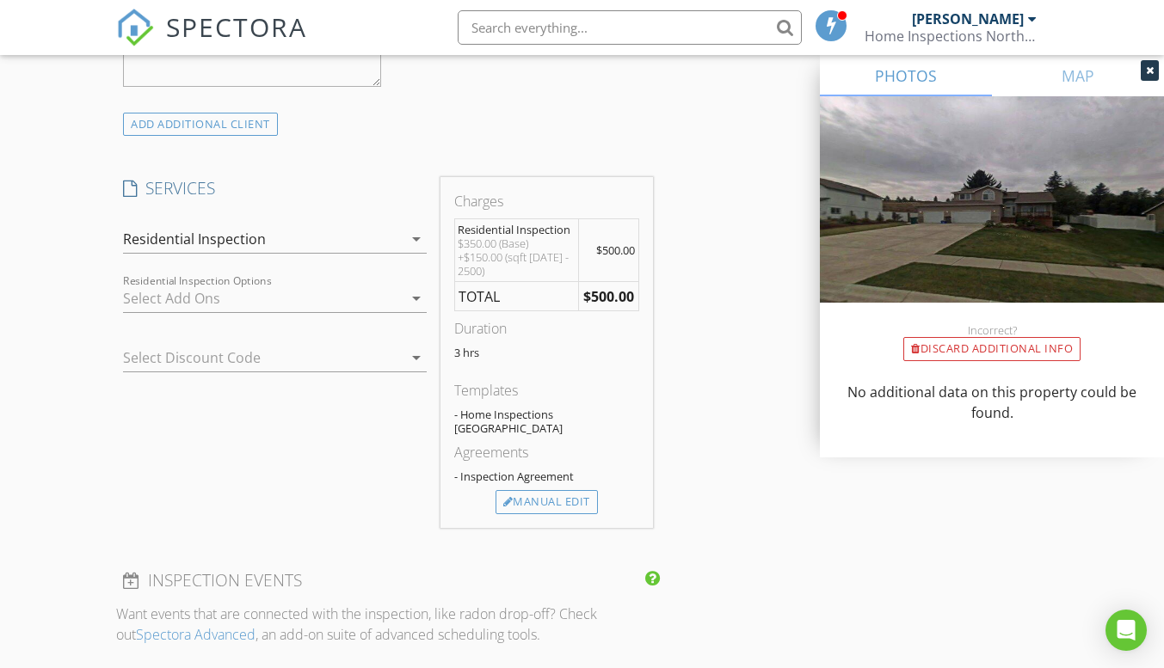
type input "2100"
click at [422, 238] on icon "arrow_drop_down" at bounding box center [416, 239] width 21 height 21
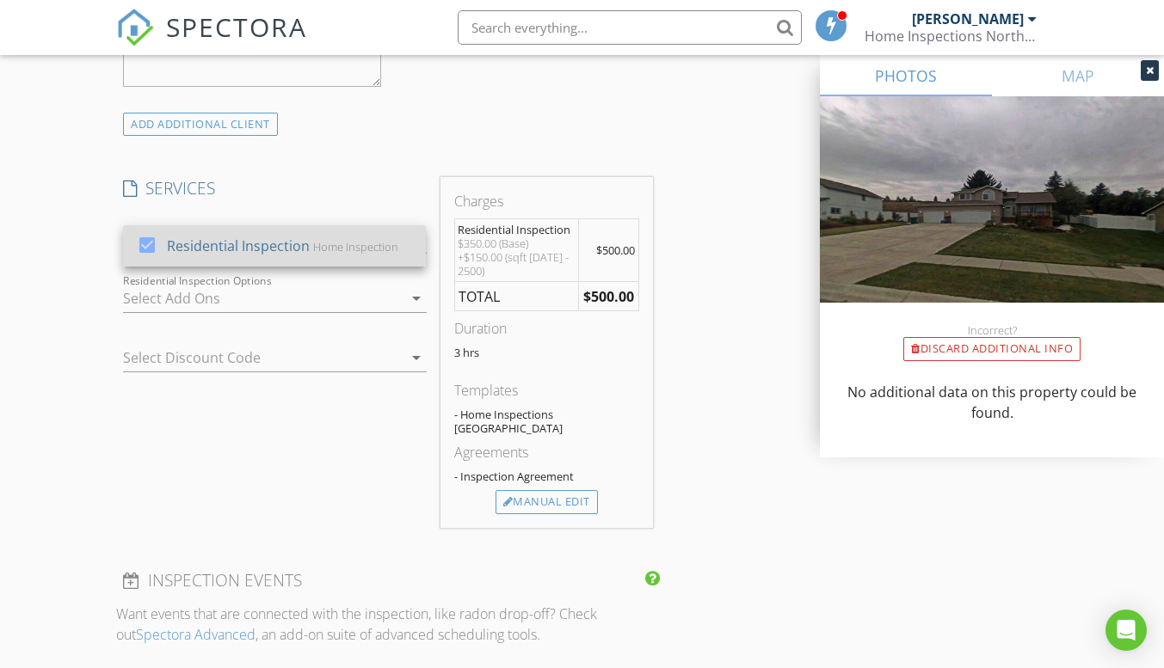
click at [358, 249] on div "Home Inspection" at bounding box center [355, 247] width 85 height 14
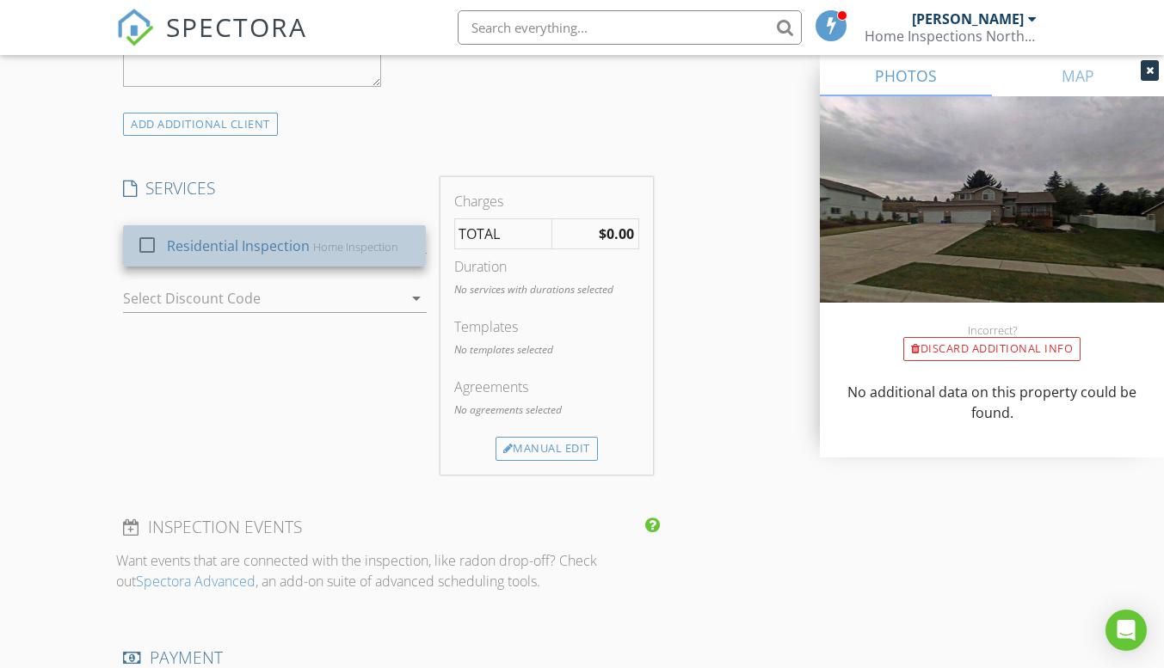
click at [413, 246] on link "check_box_outline_blank Residential Inspection Home Inspection" at bounding box center [274, 245] width 303 height 41
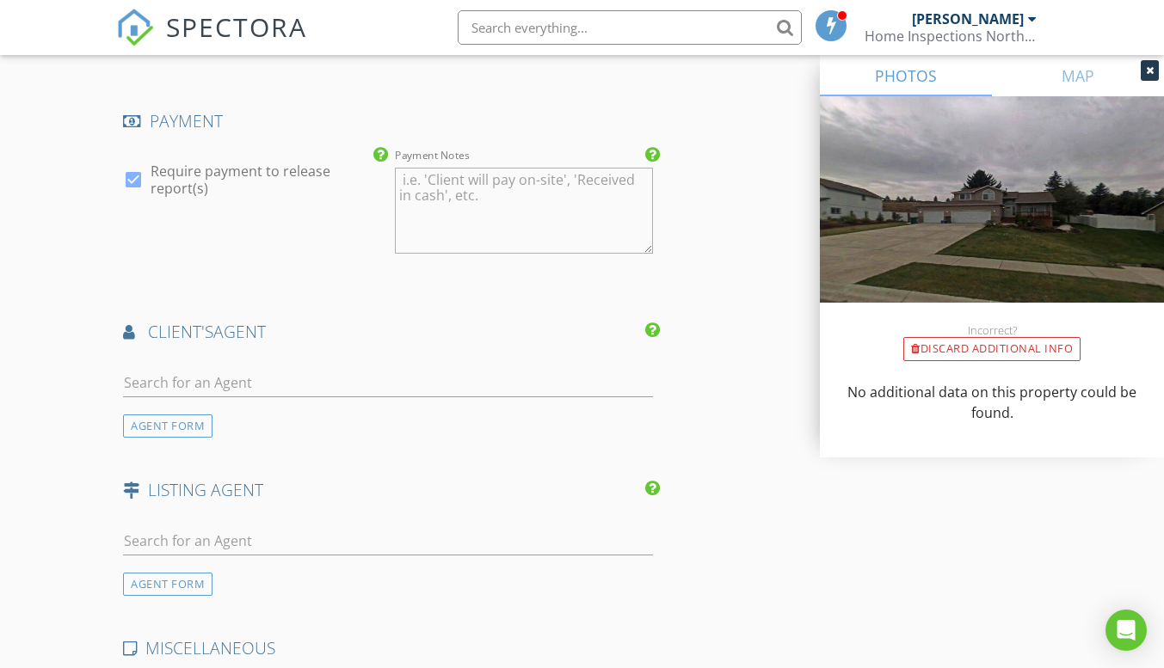
scroll to position [1892, 0]
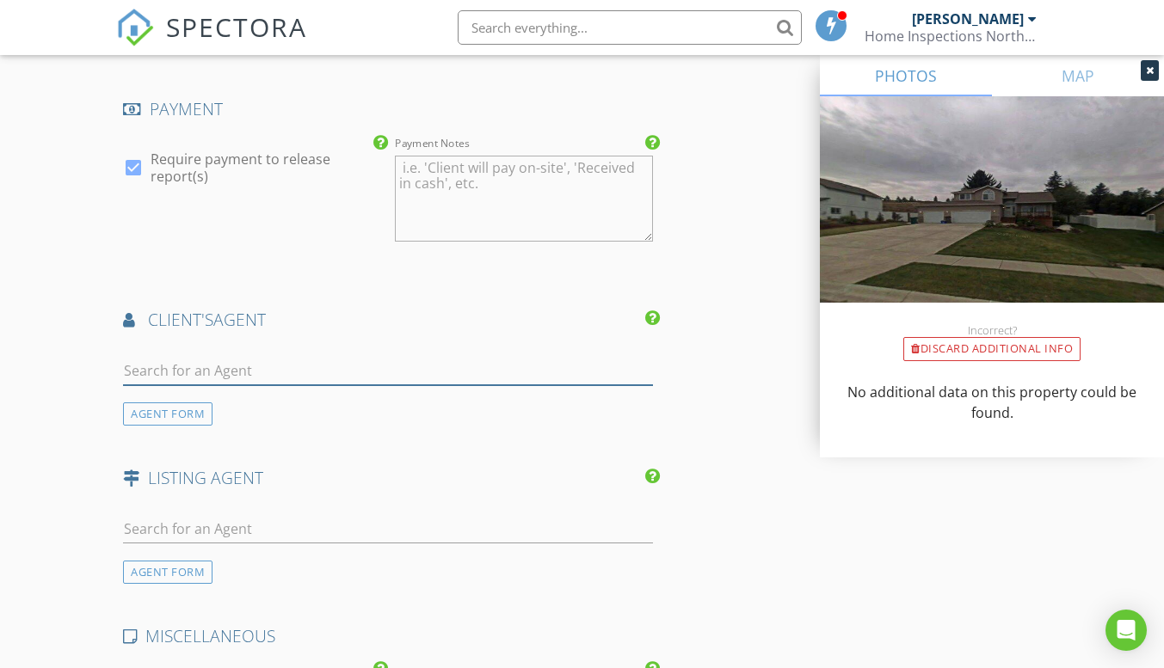
click at [199, 357] on input "text" at bounding box center [387, 371] width 529 height 28
type input "sue"
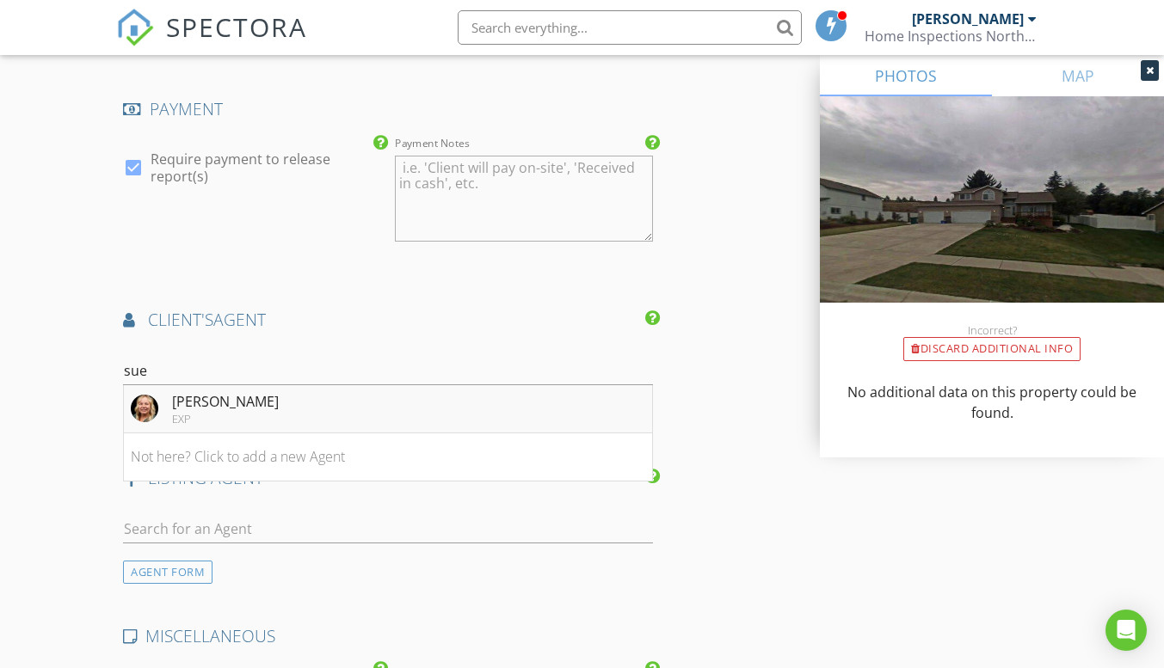
click at [192, 391] on div "[PERSON_NAME]" at bounding box center [225, 401] width 107 height 21
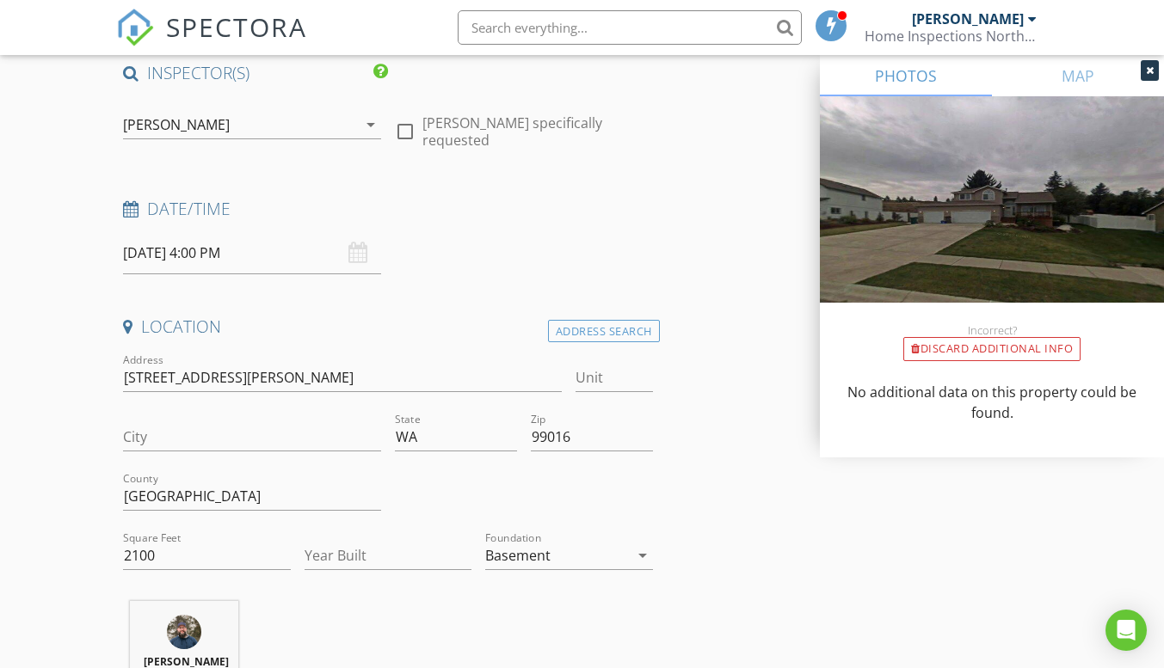
scroll to position [243, 0]
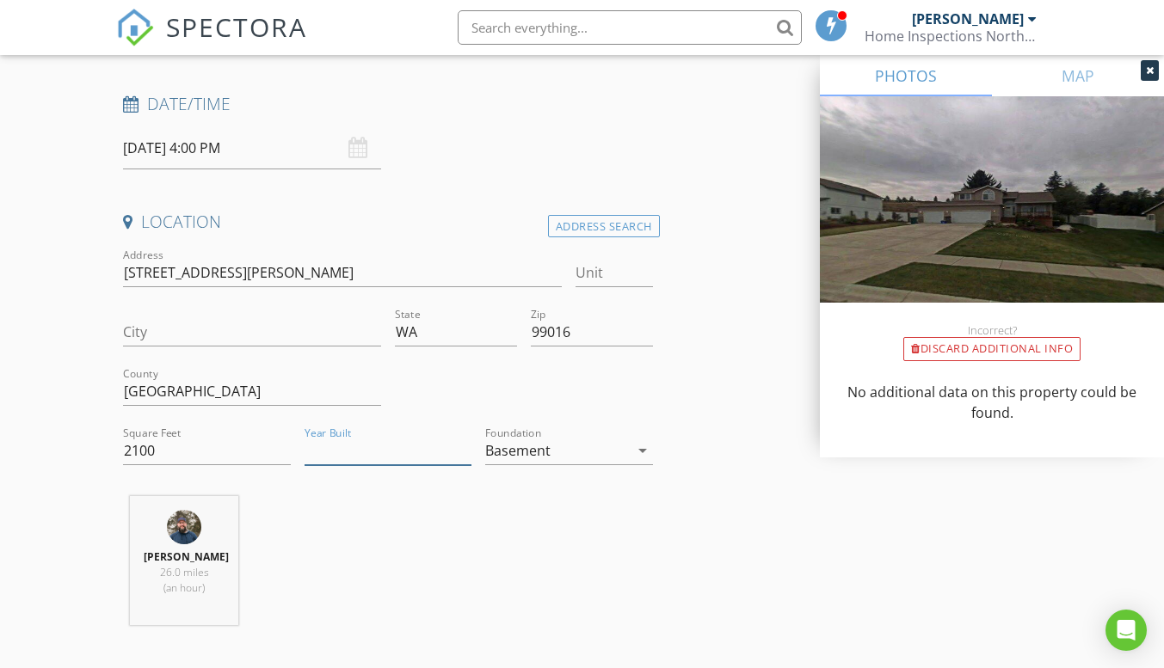
click at [358, 454] on input "Year Built" at bounding box center [387, 451] width 167 height 28
type input "2000"
click at [169, 458] on input "2100" at bounding box center [206, 451] width 167 height 28
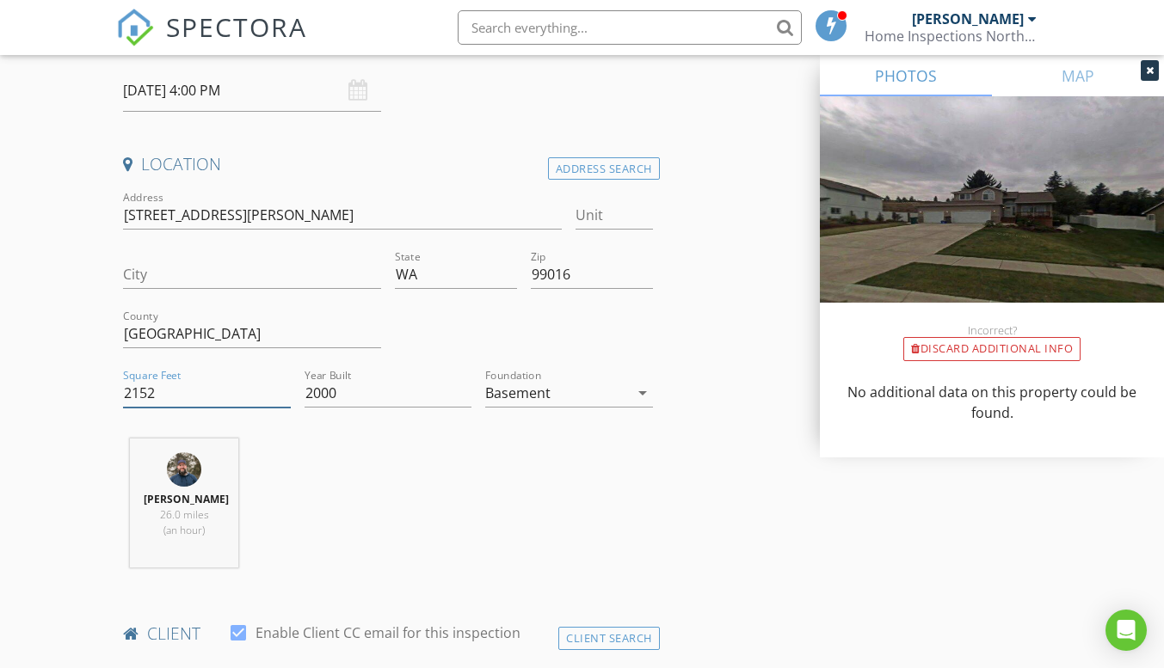
scroll to position [329, 0]
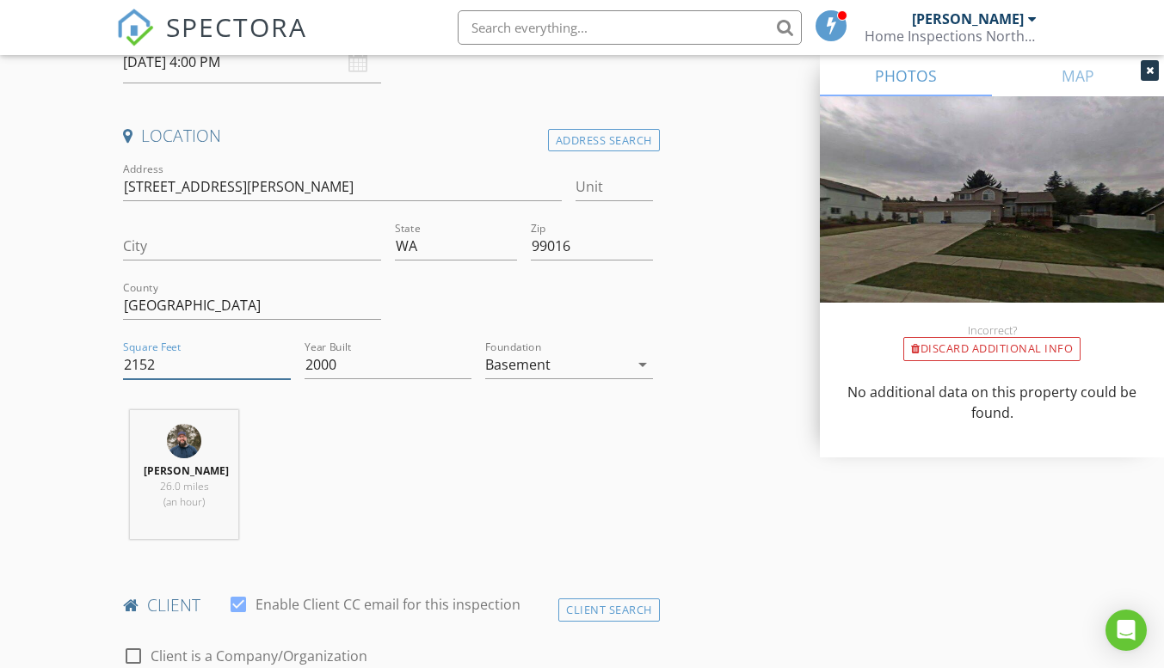
type input "2152"
click at [145, 240] on input "City" at bounding box center [252, 246] width 258 height 28
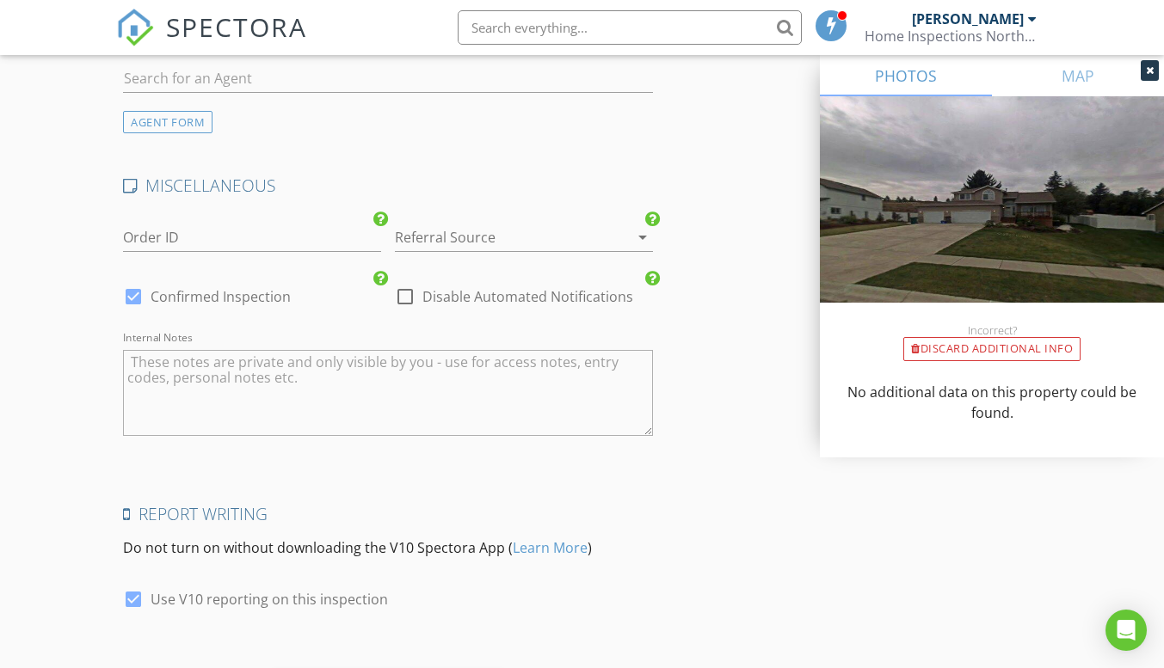
scroll to position [2823, 0]
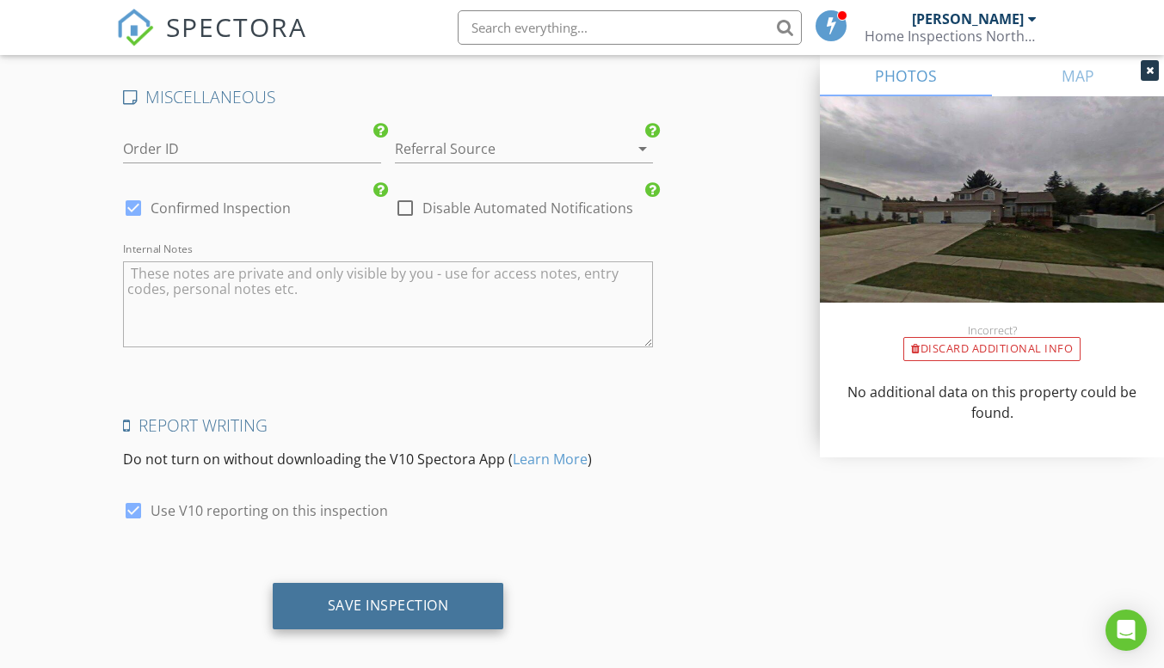
type input "Greenacres"
click at [428, 597] on div "Save Inspection" at bounding box center [388, 605] width 121 height 17
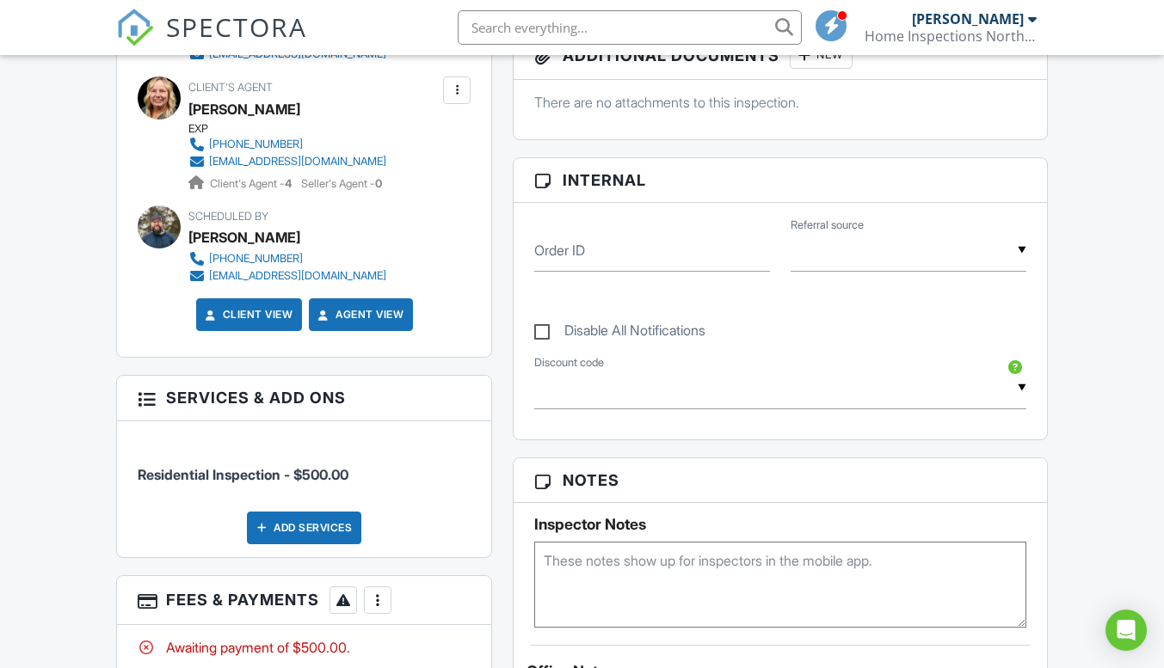
scroll to position [330, 0]
